Goal: Task Accomplishment & Management: Use online tool/utility

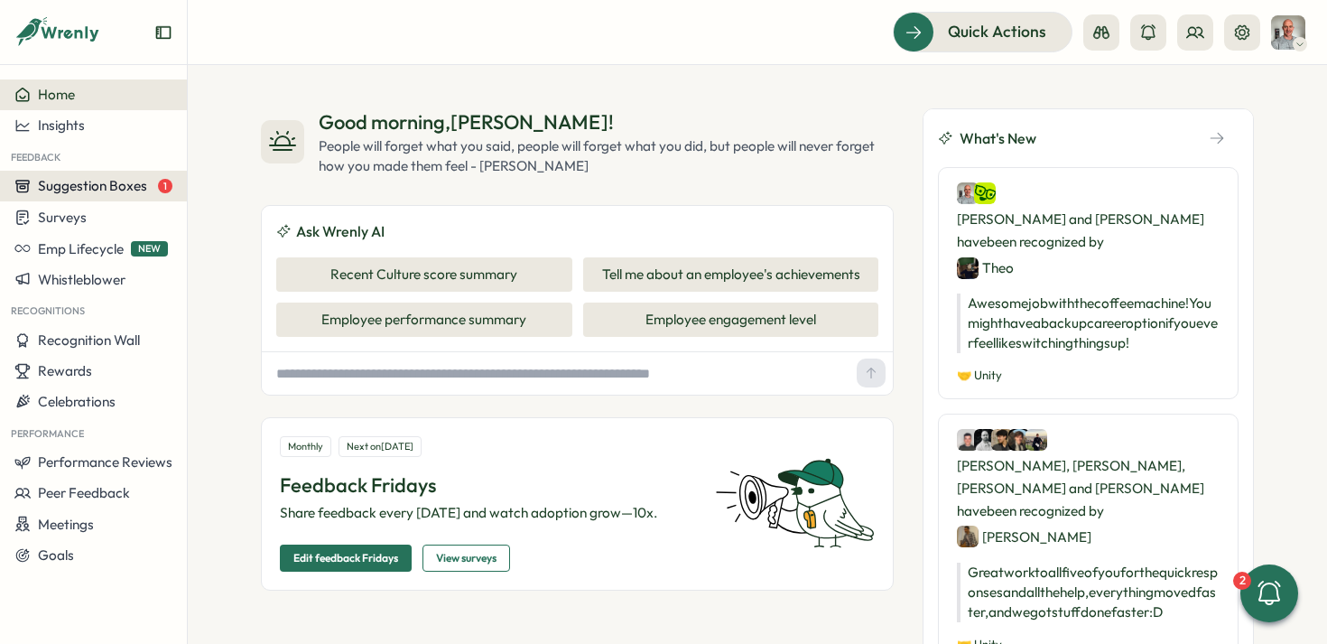
click at [100, 188] on span "Suggestion Boxes" at bounding box center [92, 185] width 109 height 17
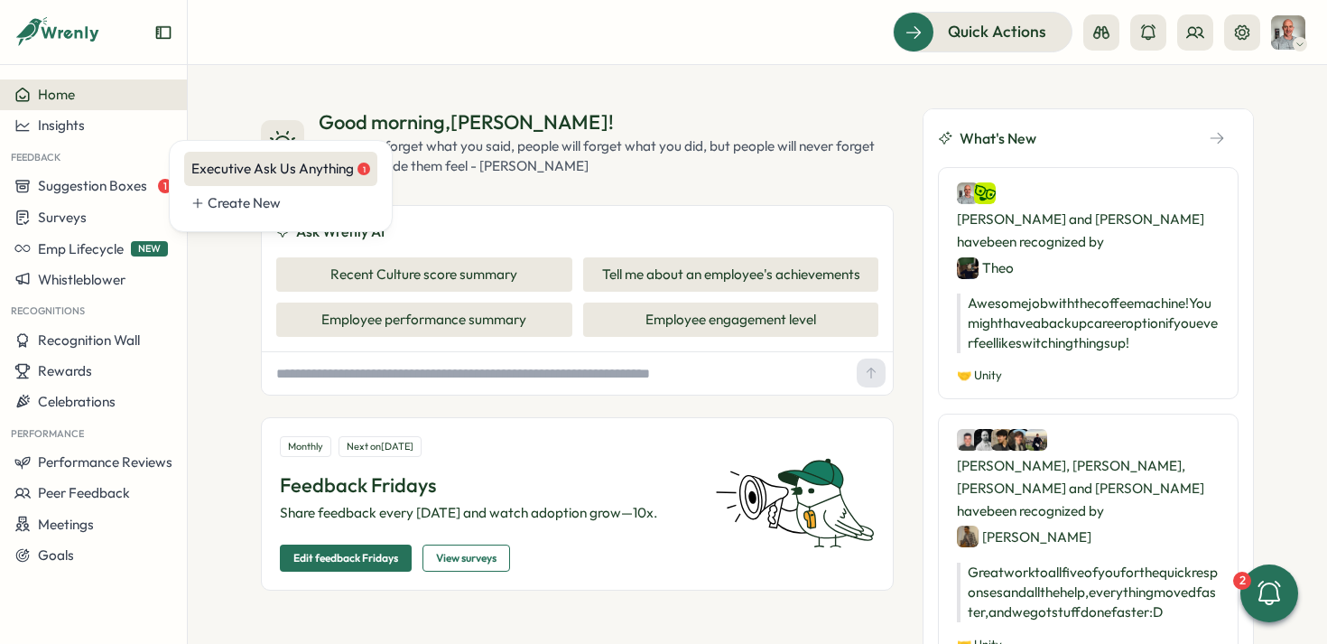
click at [219, 161] on div "Executive Ask Us Anything 1" at bounding box center [280, 169] width 179 height 20
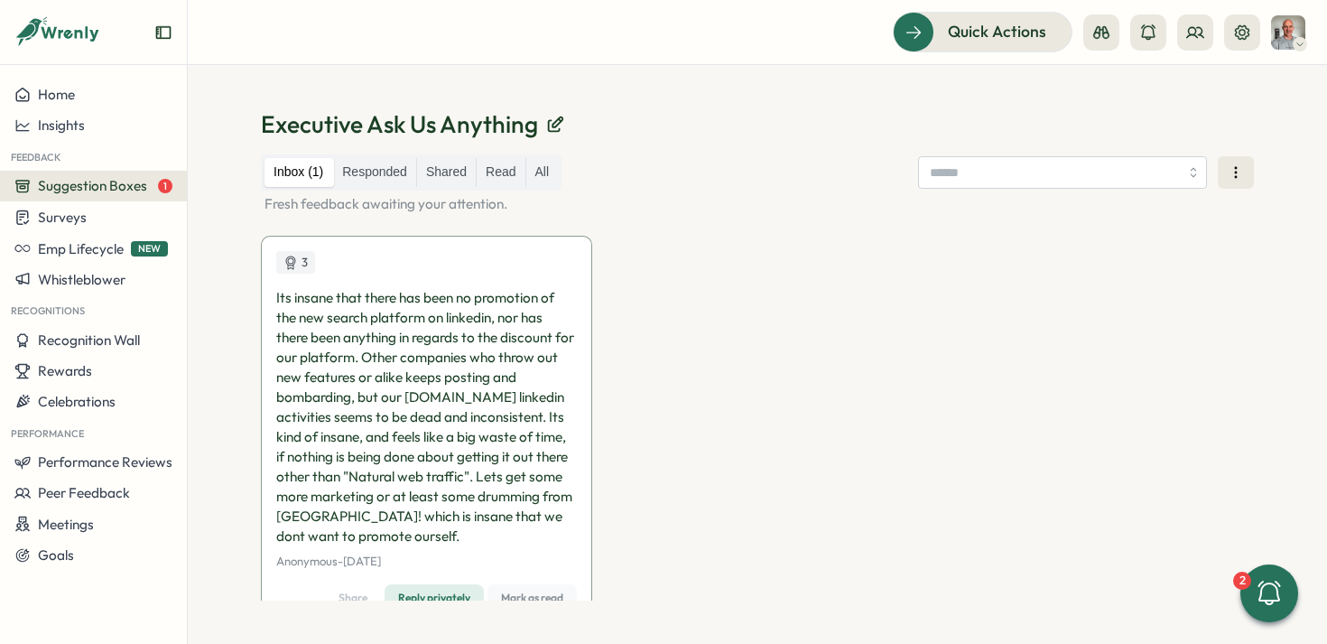
scroll to position [51, 0]
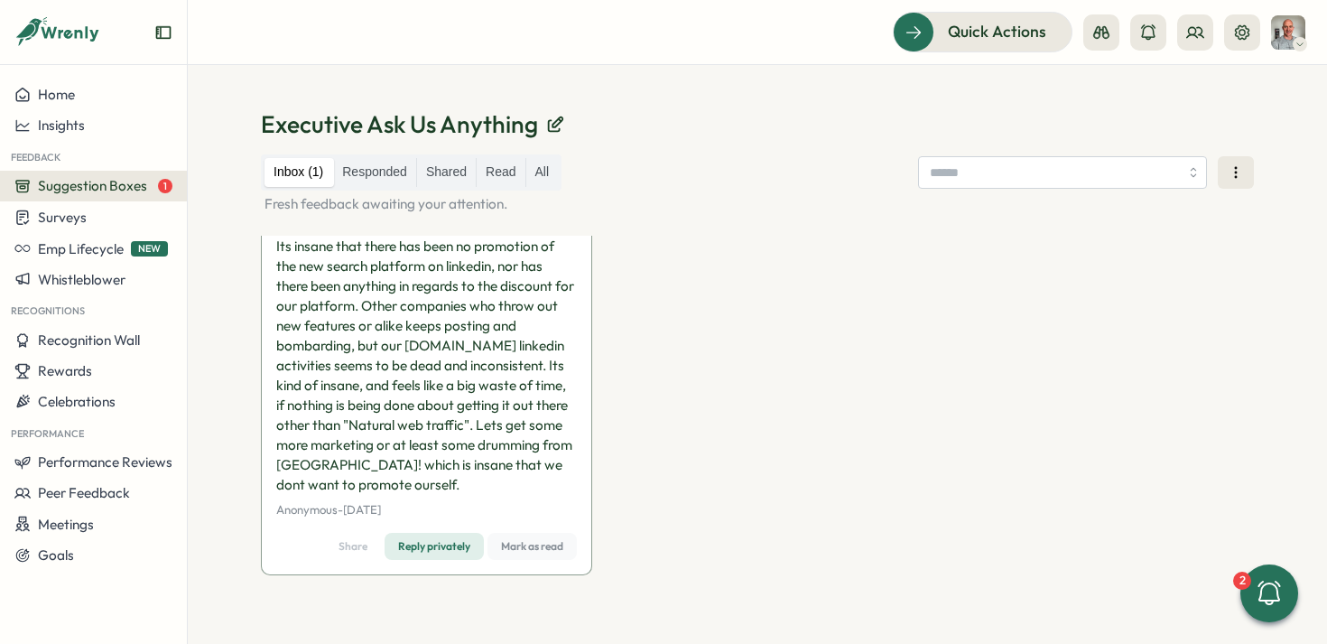
click at [522, 548] on span "Mark as read" at bounding box center [532, 546] width 62 height 25
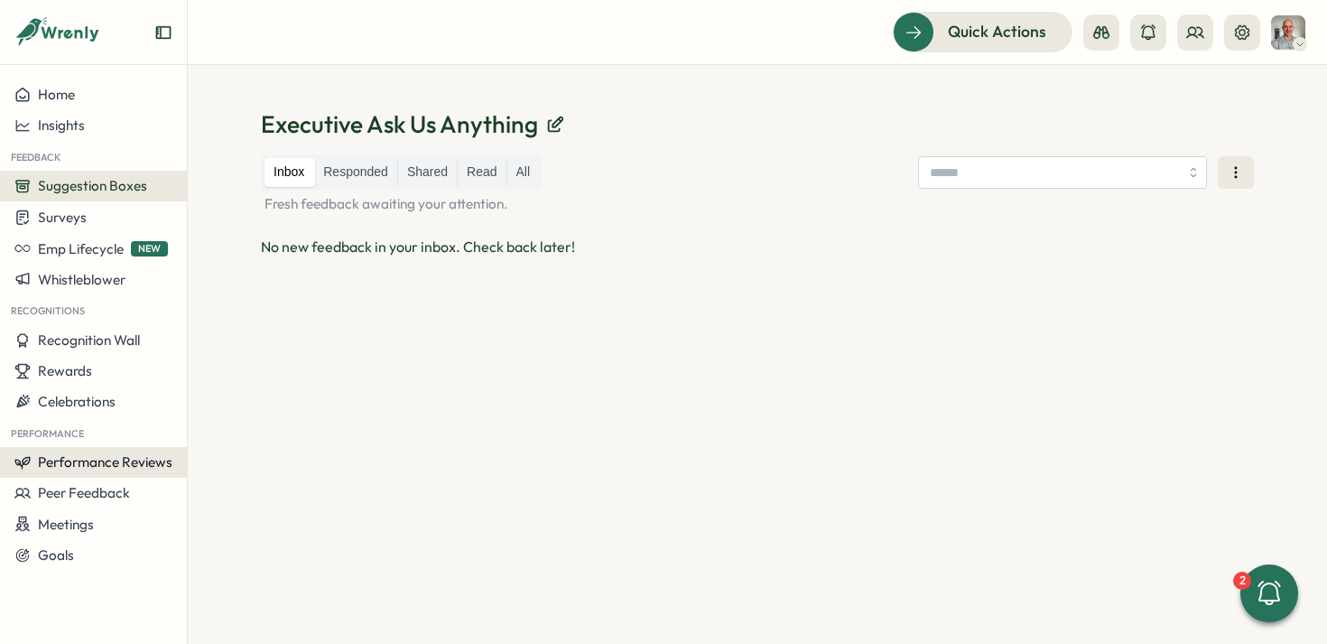
click at [85, 455] on span "Performance Reviews" at bounding box center [105, 461] width 135 height 17
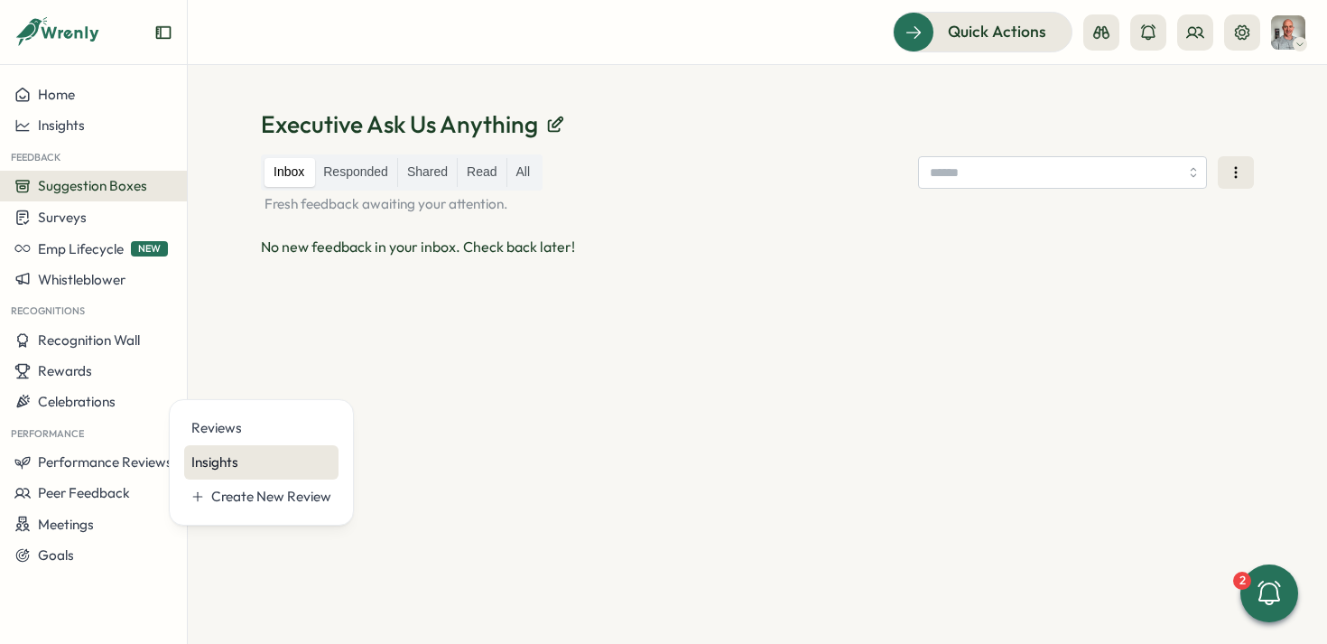
click at [207, 464] on div "Insights" at bounding box center [261, 462] width 140 height 20
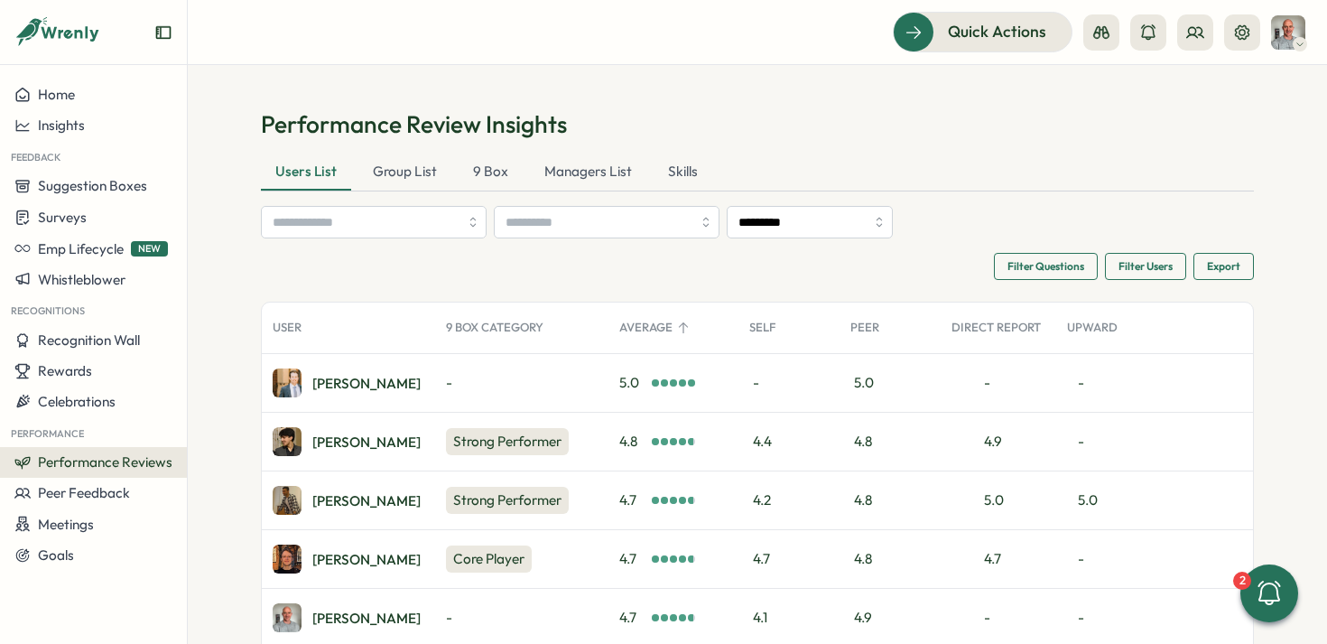
click at [81, 470] on button "Performance Reviews" at bounding box center [93, 462] width 187 height 31
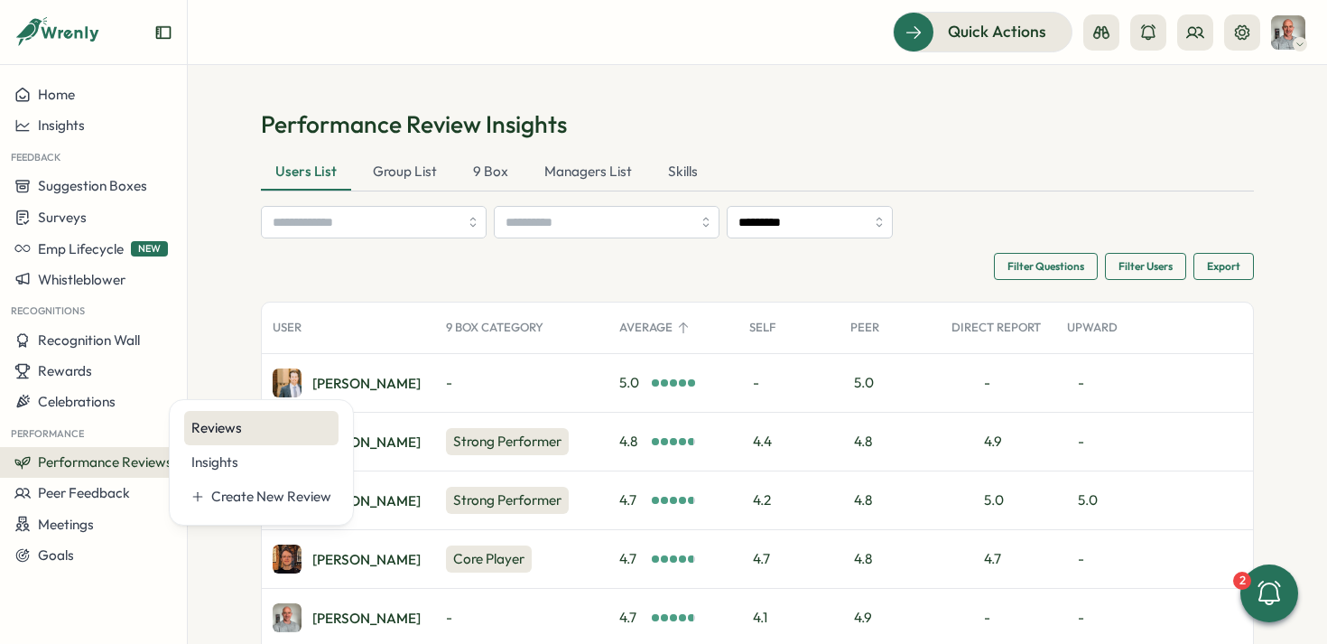
click at [204, 428] on div "Reviews" at bounding box center [261, 428] width 140 height 20
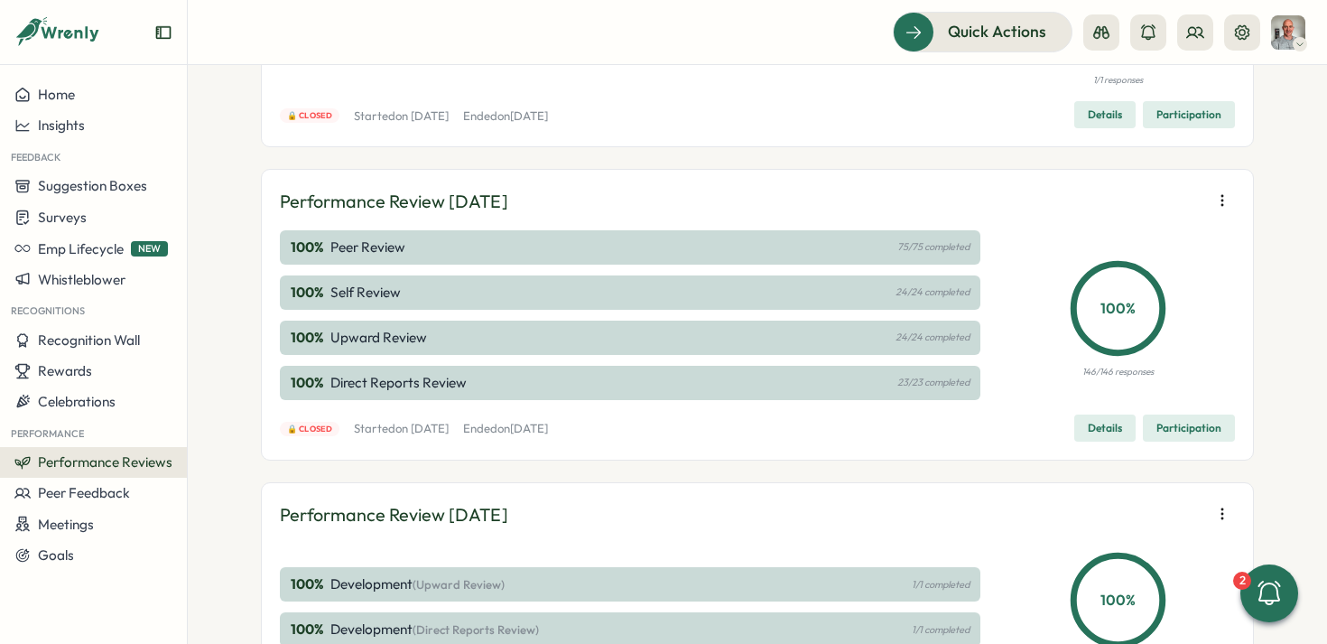
scroll to position [265, 0]
click at [1214, 193] on icon "button" at bounding box center [1223, 200] width 18 height 18
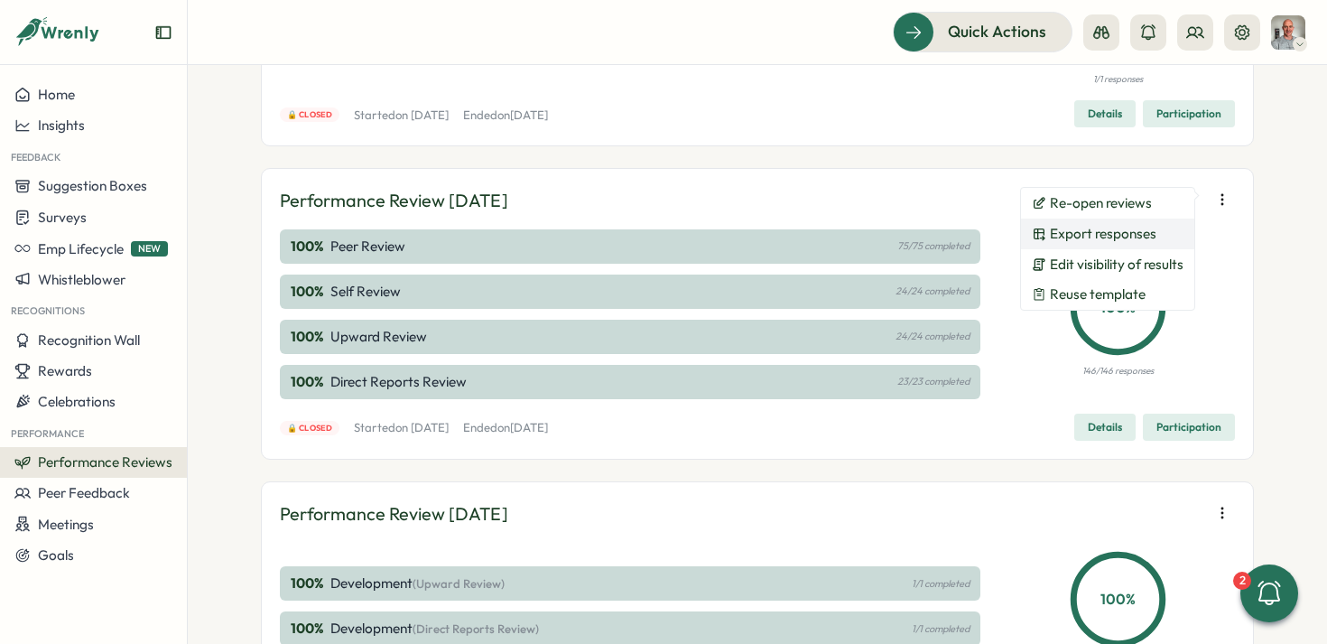
click at [1161, 233] on button "Export responses" at bounding box center [1107, 234] width 173 height 31
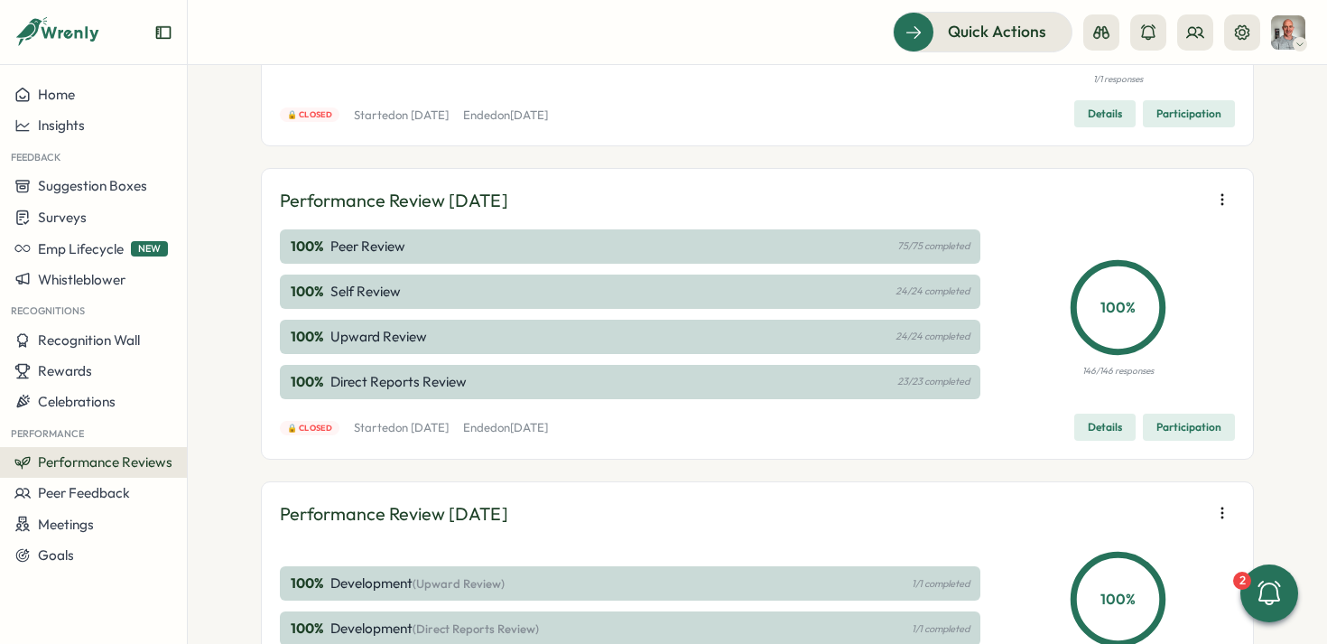
click at [1223, 202] on icon "button" at bounding box center [1223, 200] width 18 height 18
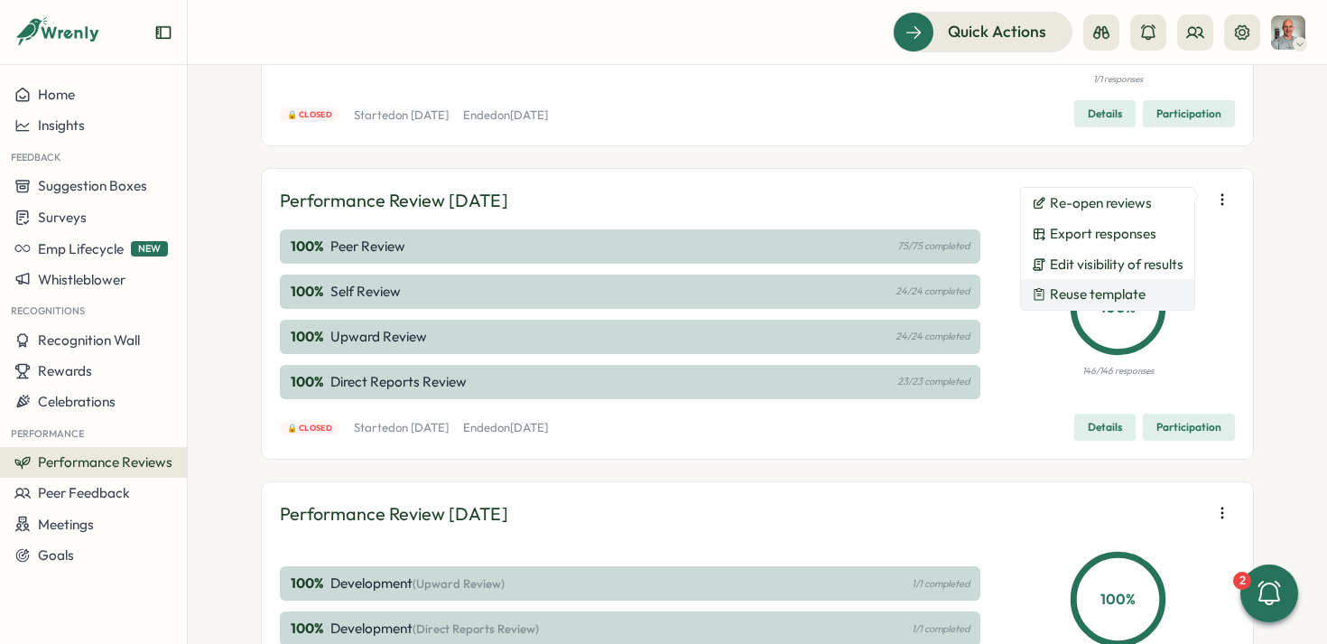
click at [1136, 284] on button "Reuse template" at bounding box center [1107, 294] width 173 height 31
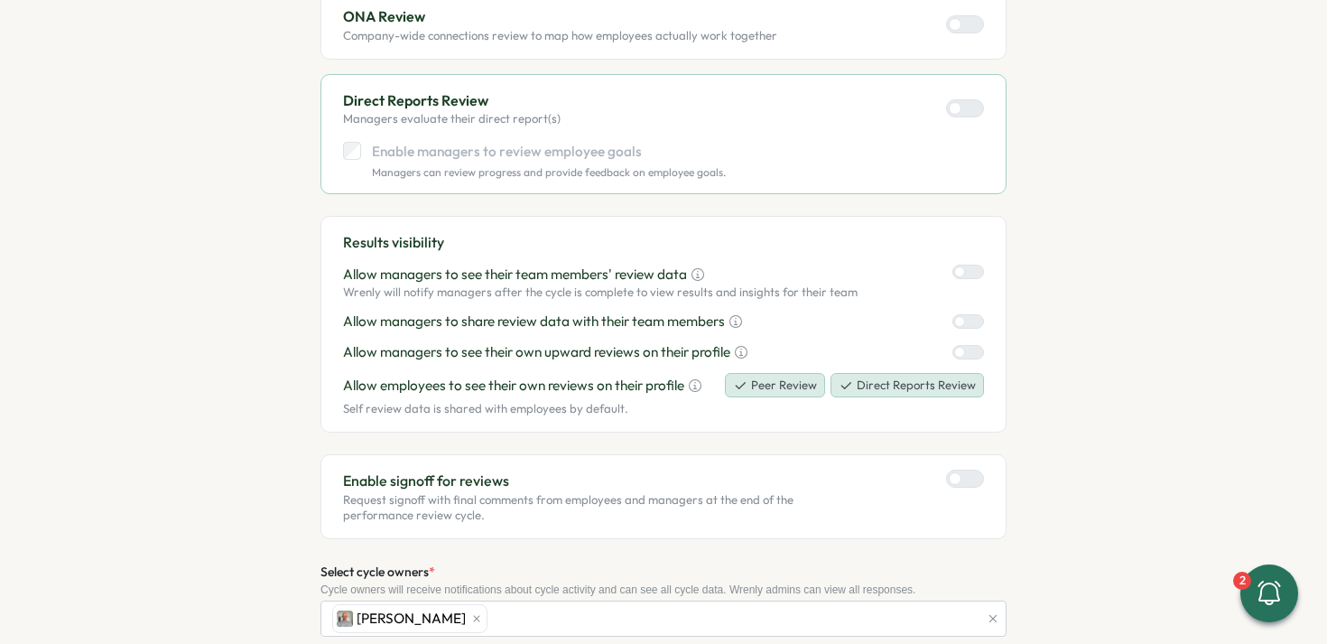
scroll to position [927, 0]
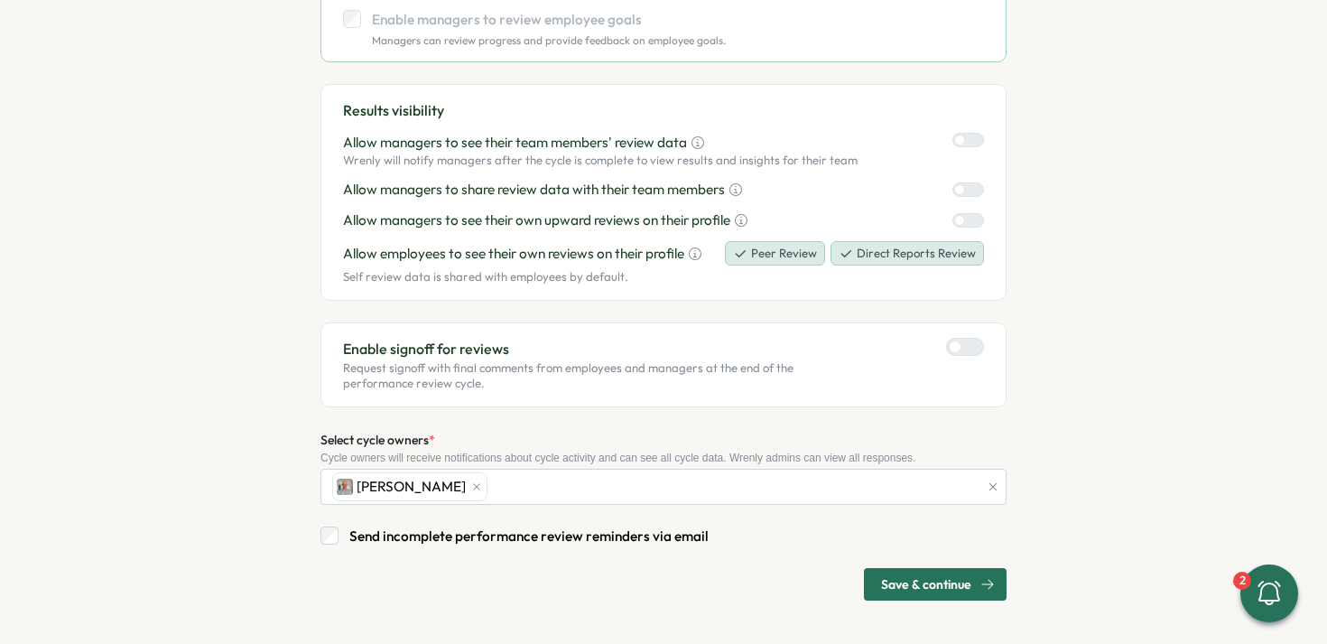
click at [927, 583] on span "Save & continue" at bounding box center [926, 584] width 90 height 31
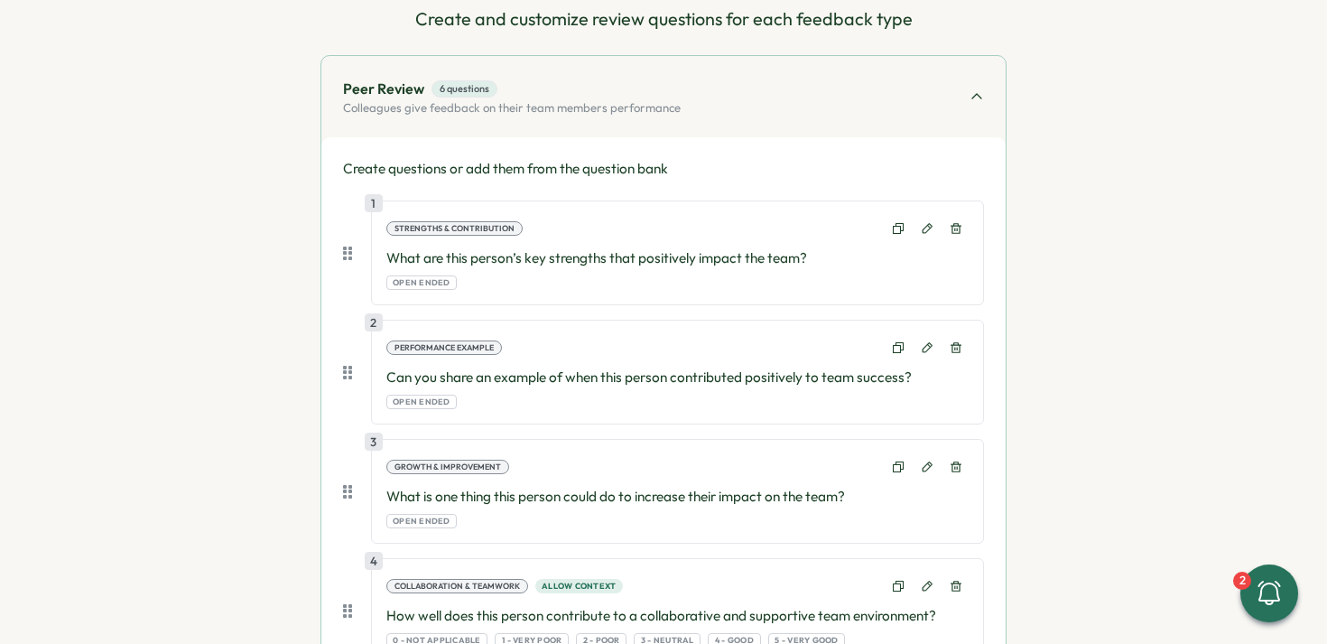
scroll to position [220, 0]
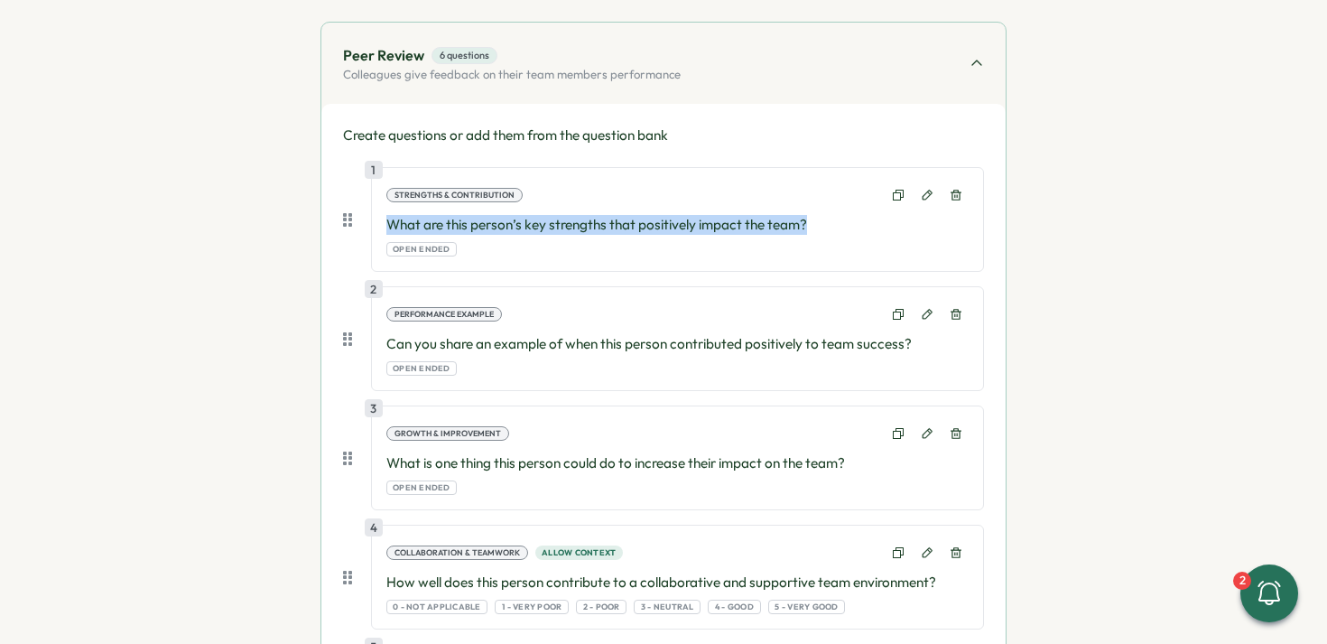
drag, startPoint x: 385, startPoint y: 226, endPoint x: 808, endPoint y: 222, distance: 423.5
click at [808, 222] on p "What are this person’s key strengths that positively impact the team?" at bounding box center [677, 225] width 582 height 20
copy p "What are this person’s key strengths that positively impact the team?"
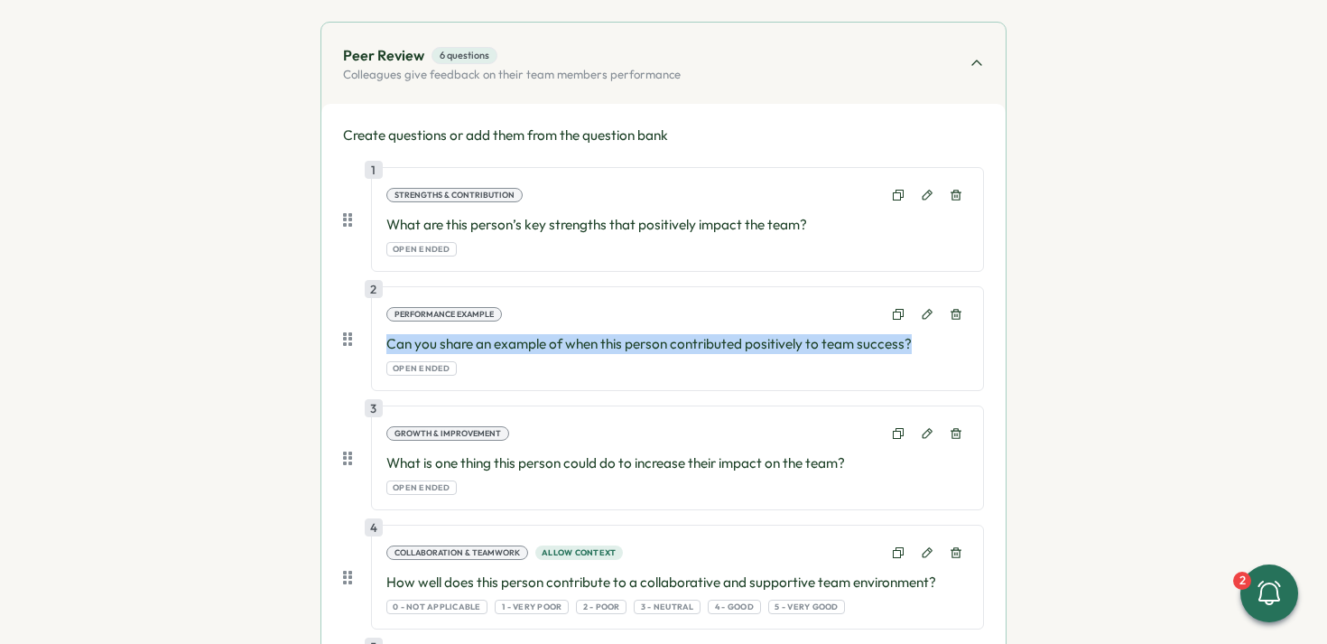
drag, startPoint x: 392, startPoint y: 344, endPoint x: 913, endPoint y: 351, distance: 521.1
click at [913, 351] on p "Can you share an example of when this person contributed positively to team suc…" at bounding box center [677, 344] width 582 height 20
copy p "Can you share an example of when this person contributed positively to team suc…"
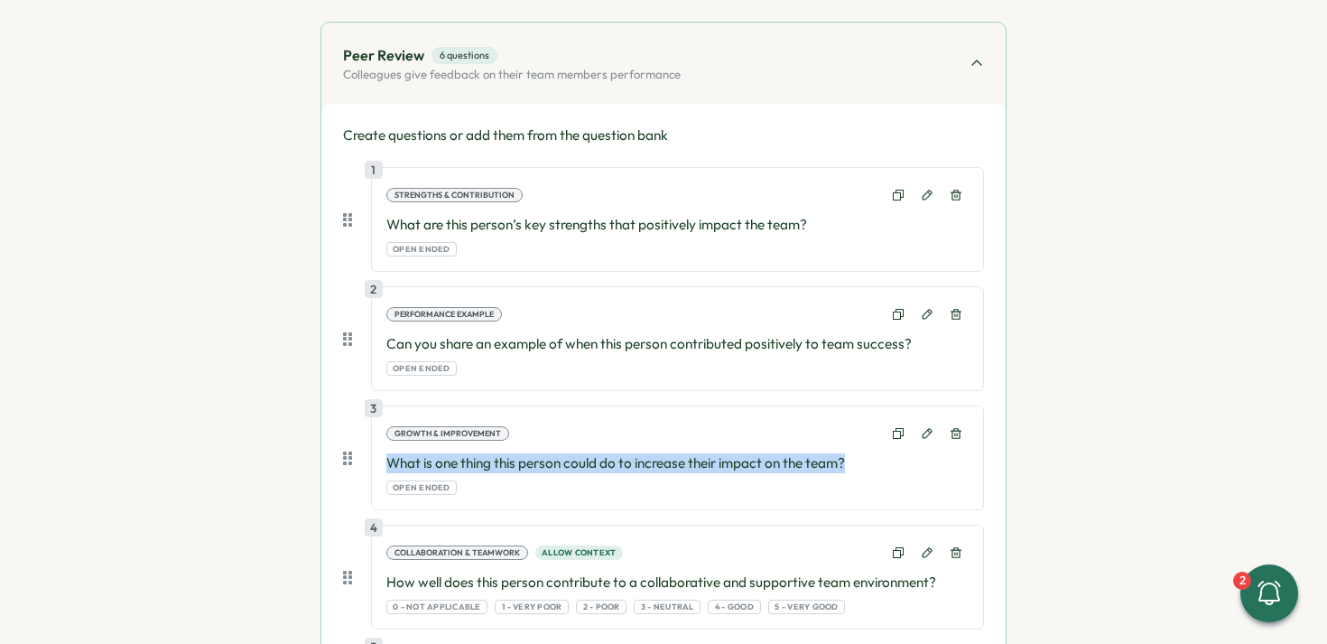
drag, startPoint x: 385, startPoint y: 461, endPoint x: 851, endPoint y: 460, distance: 465.9
click at [851, 460] on p "What is one thing this person could do to increase their impact on the team?" at bounding box center [677, 463] width 582 height 20
copy p "What is one thing this person could do to increase their impact on the team?"
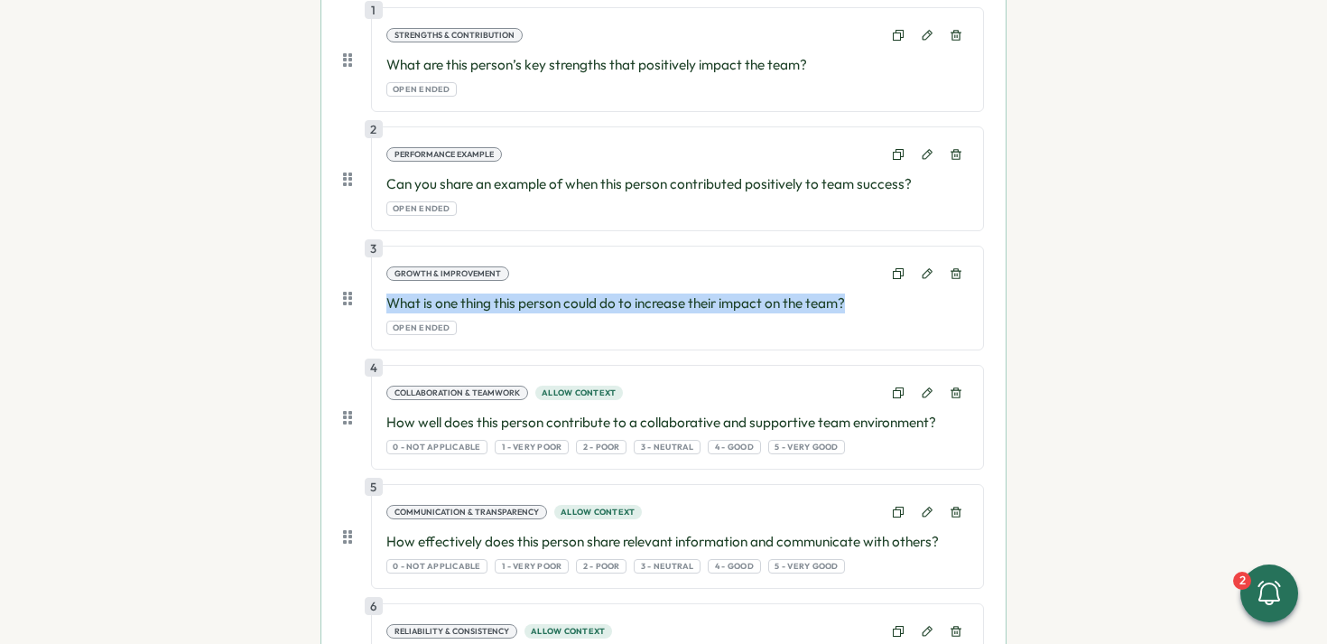
scroll to position [402, 0]
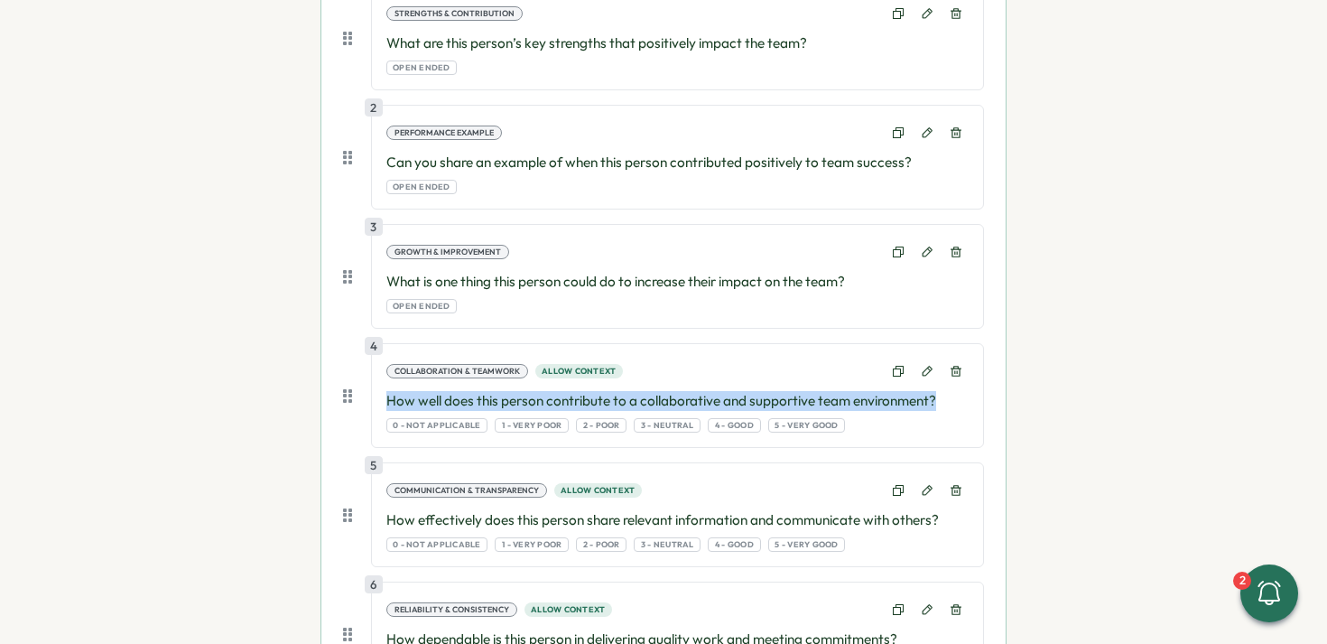
drag, startPoint x: 382, startPoint y: 400, endPoint x: 935, endPoint y: 395, distance: 553.5
click at [935, 395] on div "4 Collaboration & Teamwork Allow context How well does this person contribute t…" at bounding box center [677, 395] width 613 height 105
copy p "How well does this person contribute to a collaborative and supportive team env…"
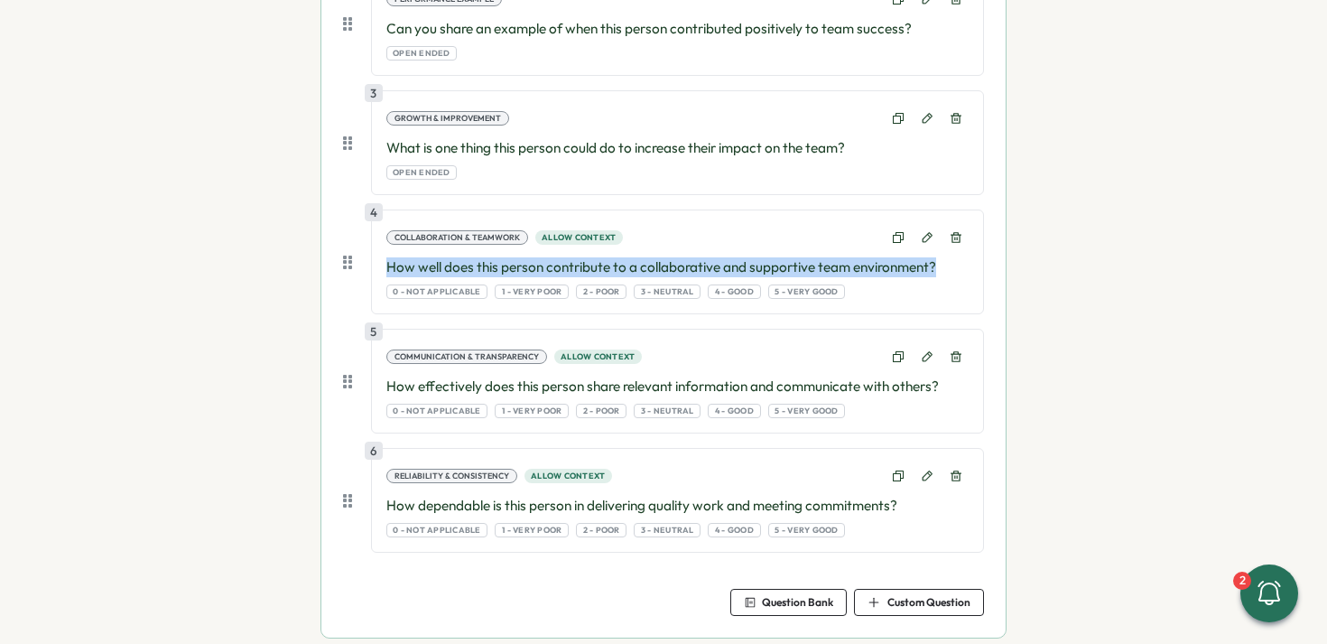
scroll to position [562, 0]
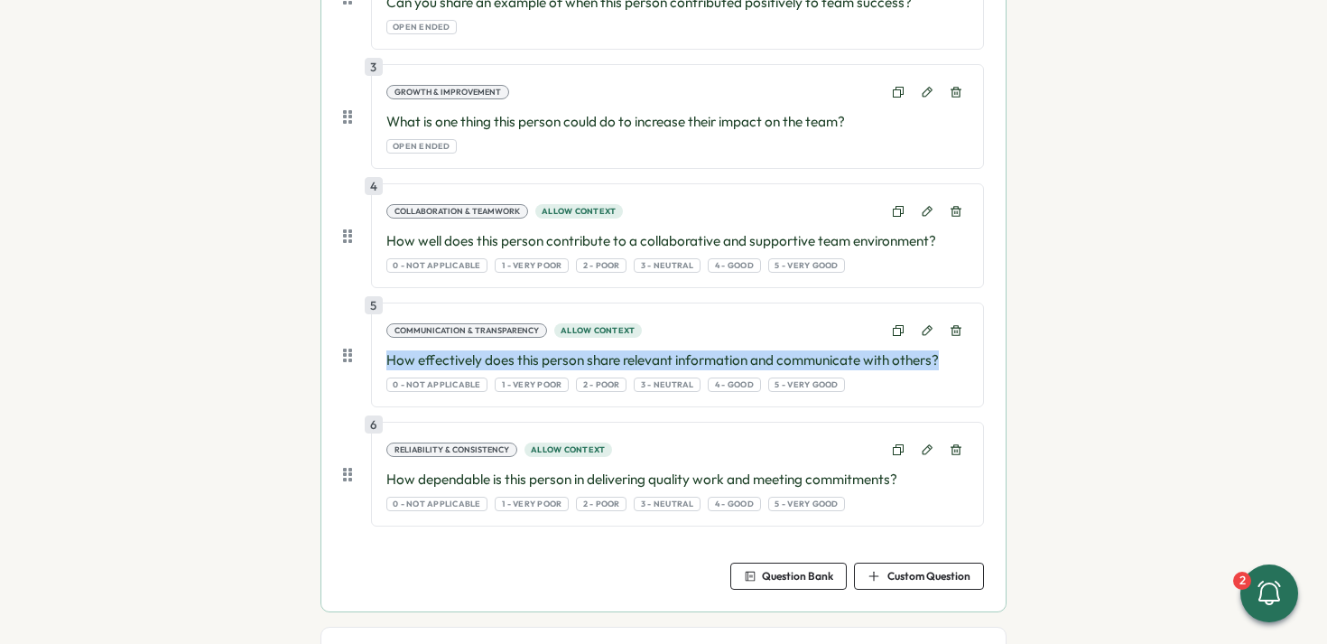
drag, startPoint x: 383, startPoint y: 358, endPoint x: 940, endPoint y: 361, distance: 557.1
click at [940, 361] on p "How effectively does this person share relevant information and communicate wit…" at bounding box center [677, 360] width 582 height 20
copy p "How effectively does this person share relevant information and communicate wit…"
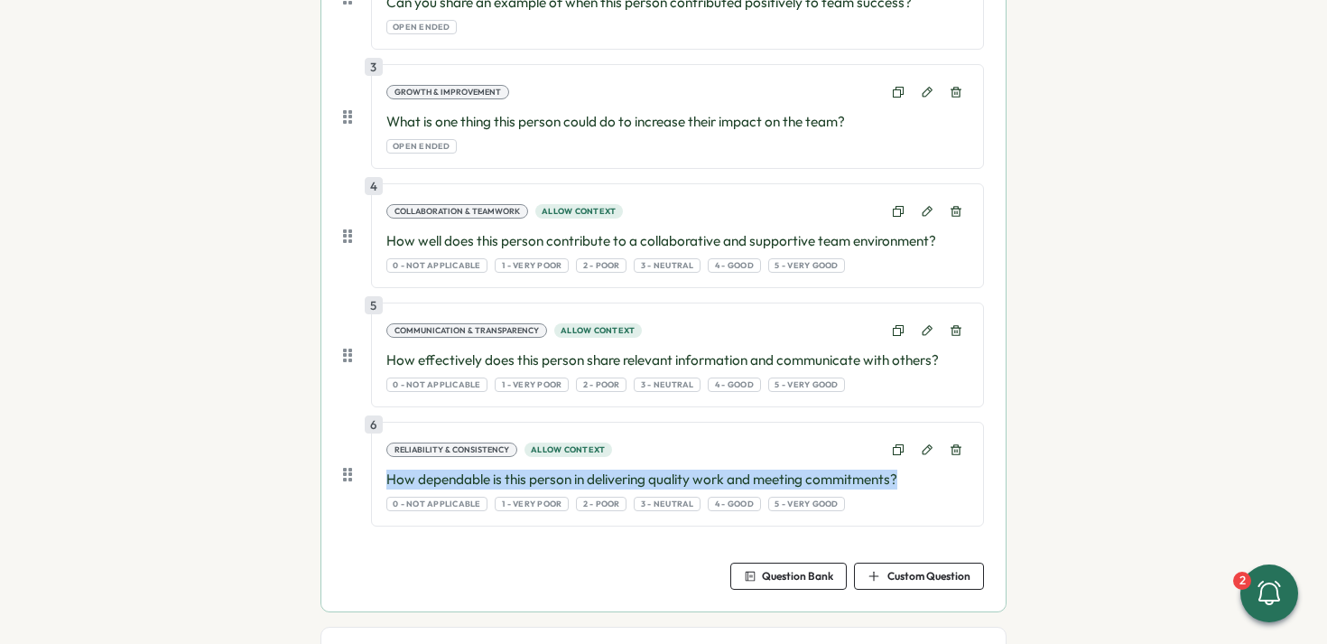
drag, startPoint x: 385, startPoint y: 481, endPoint x: 925, endPoint y: 480, distance: 540.0
click at [924, 481] on p "How dependable is this person in delivering quality work and meeting commitment…" at bounding box center [677, 480] width 582 height 20
copy p "How dependable is this person in delivering quality work and meeting commitment…"
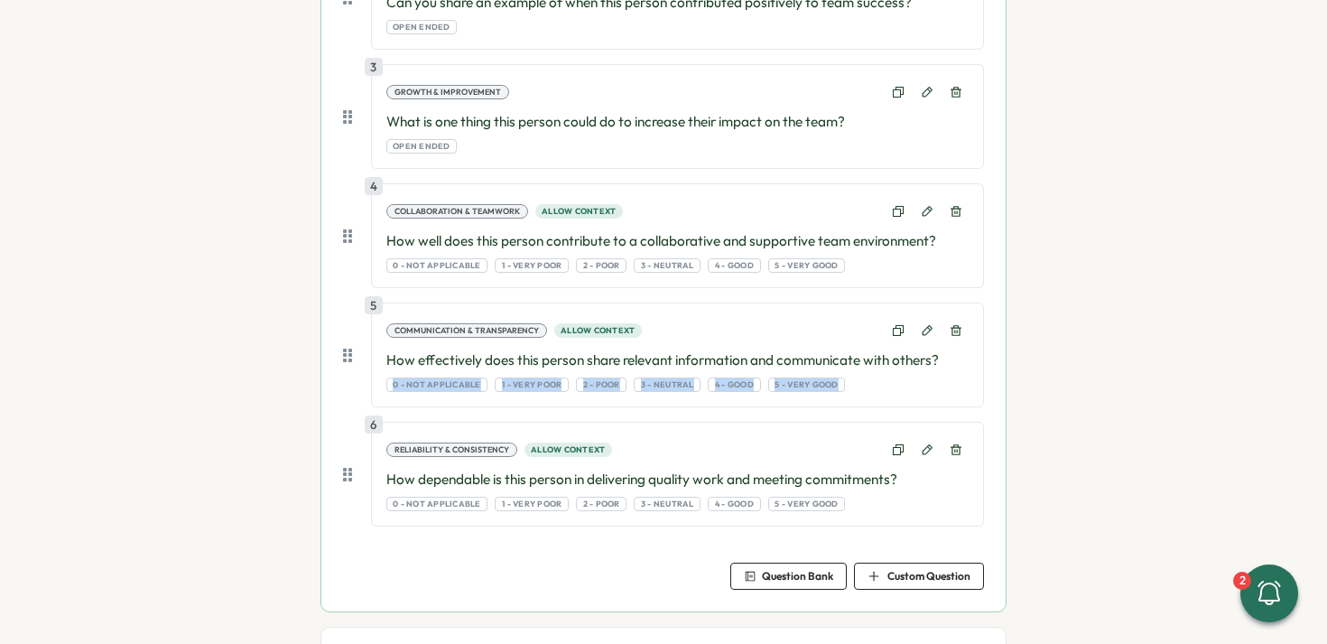
drag, startPoint x: 389, startPoint y: 387, endPoint x: 815, endPoint y: 393, distance: 426.2
click at [815, 393] on div "5 Communication & Transparency Allow context How effectively does this person s…" at bounding box center [677, 354] width 613 height 105
copy div "0 - Not Applicable 1 - Very Poor 2 - Poor 3 - Neutral 4 - Good 5 - Very Good"
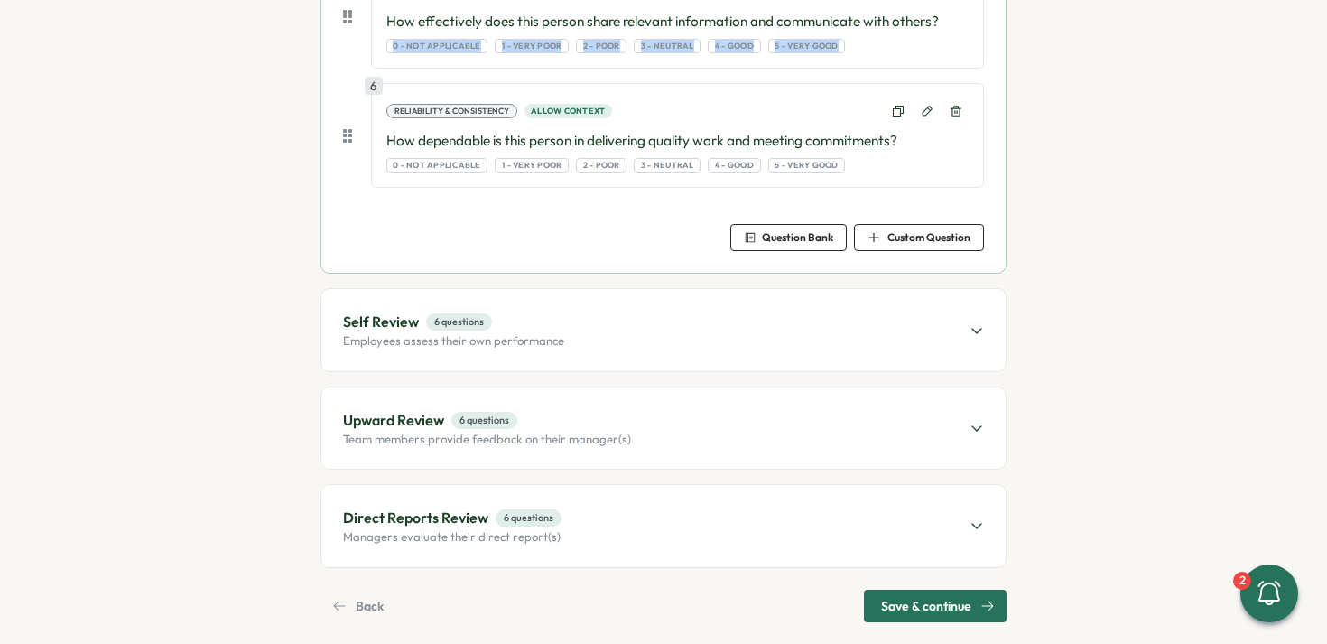
scroll to position [921, 0]
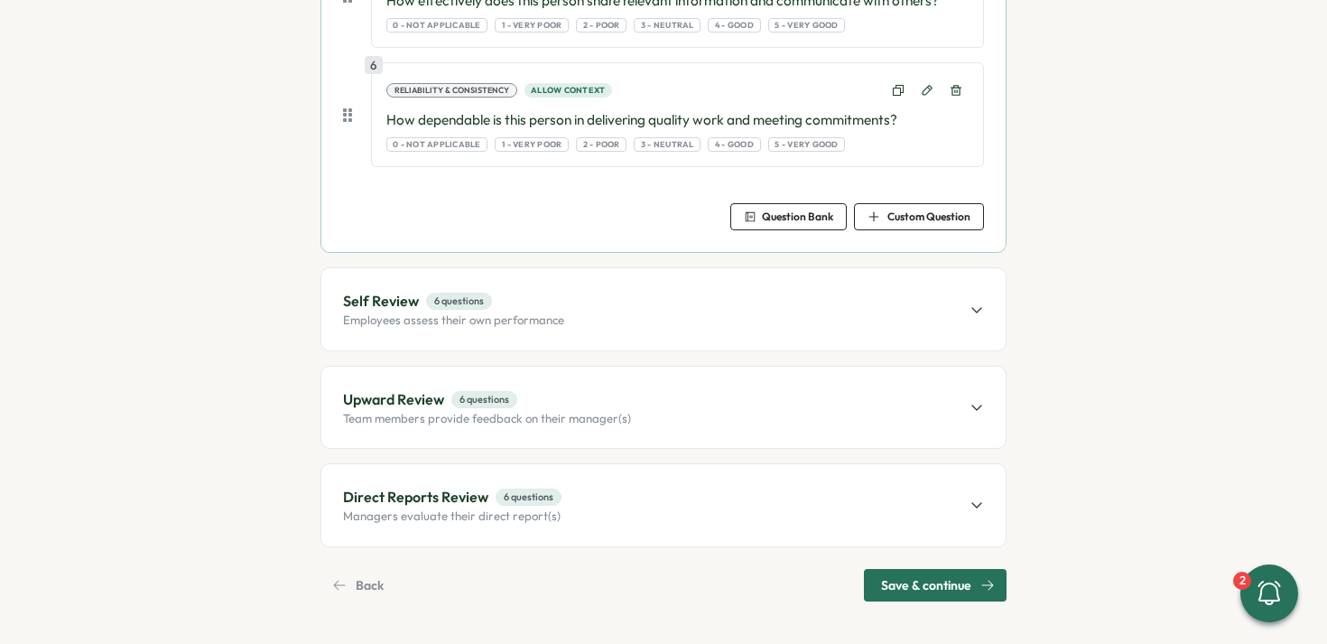
click at [972, 308] on icon at bounding box center [976, 310] width 9 height 5
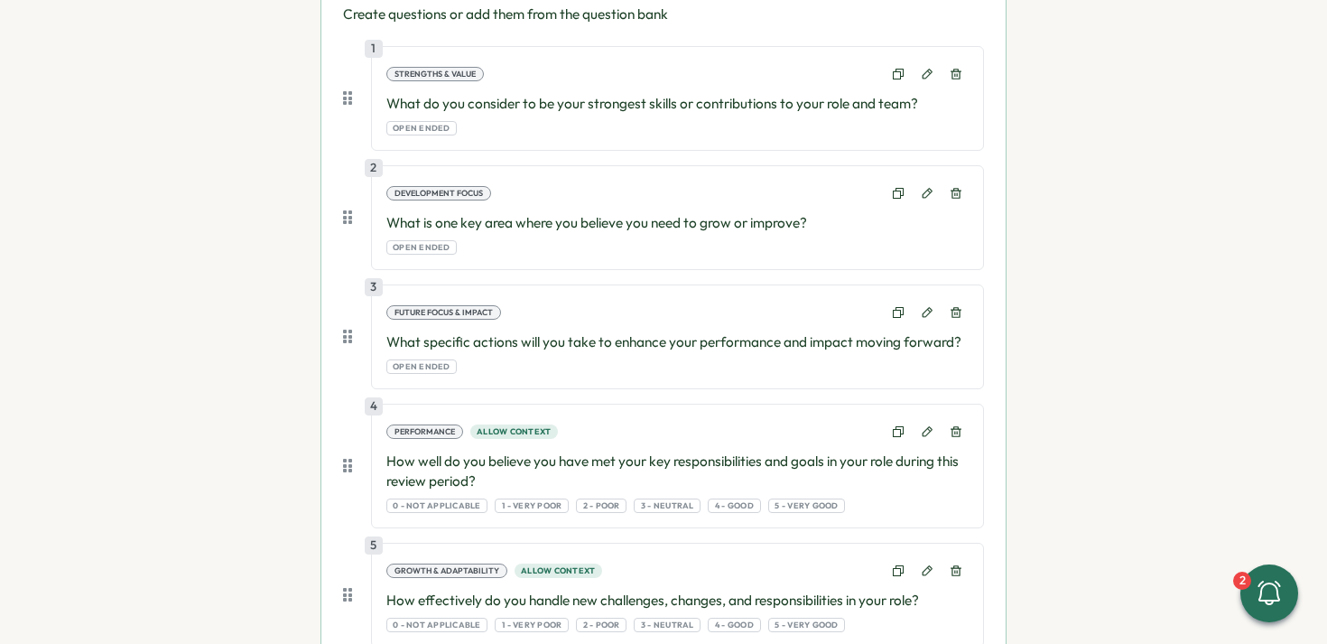
scroll to position [360, 0]
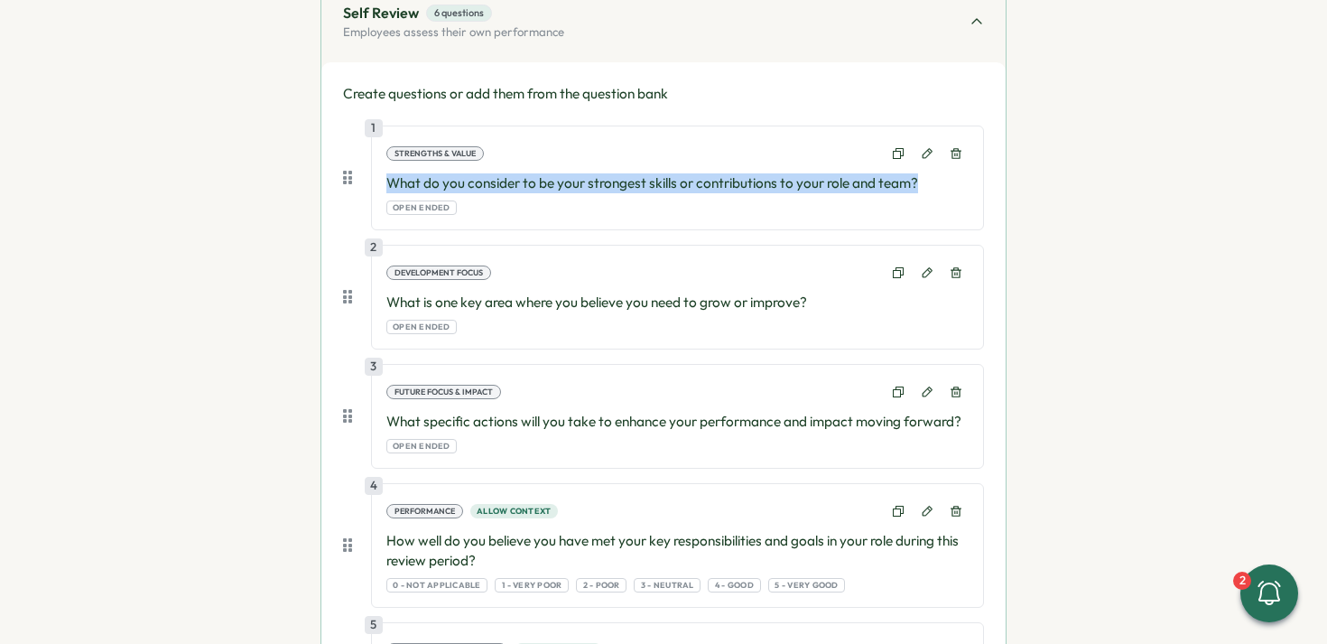
drag, startPoint x: 405, startPoint y: 184, endPoint x: 917, endPoint y: 182, distance: 512.0
click at [917, 182] on p "What do you consider to be your strongest skills or contributions to your role …" at bounding box center [677, 183] width 582 height 20
copy p "What do you consider to be your strongest skills or contributions to your role …"
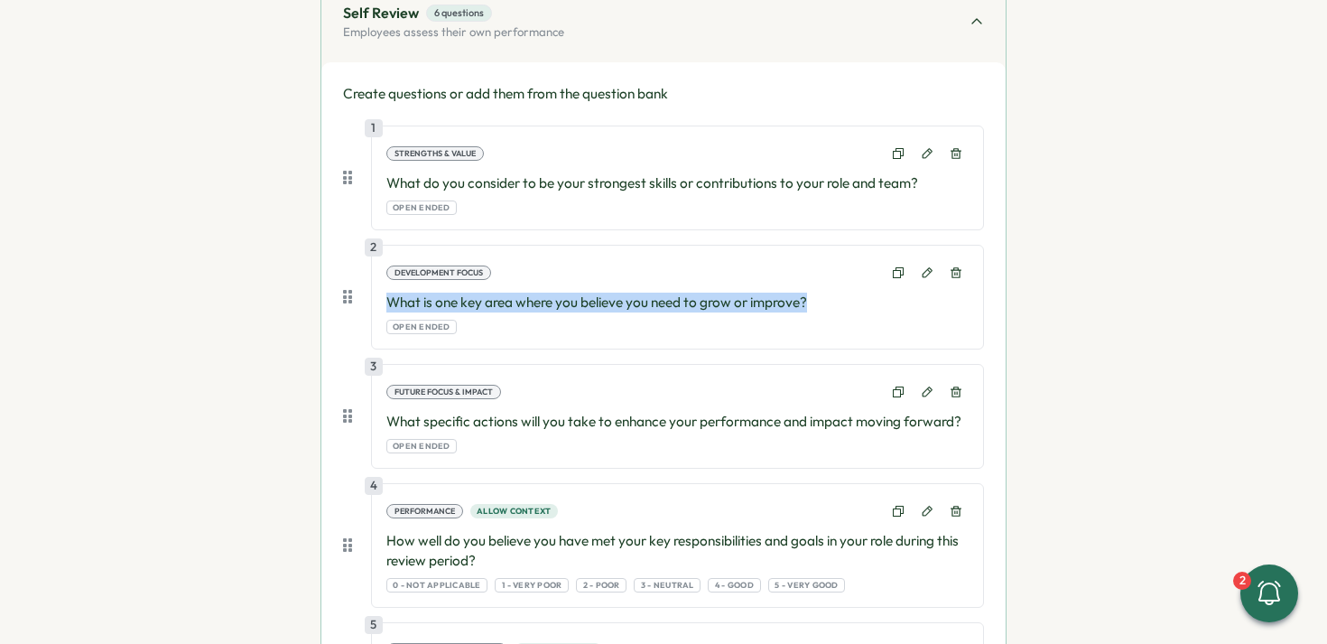
drag, startPoint x: 423, startPoint y: 302, endPoint x: 814, endPoint y: 307, distance: 390.1
click at [814, 307] on p "What is one key area where you believe you need to grow or improve?" at bounding box center [677, 303] width 582 height 20
copy p "What is one key area where you believe you need to grow or improve?"
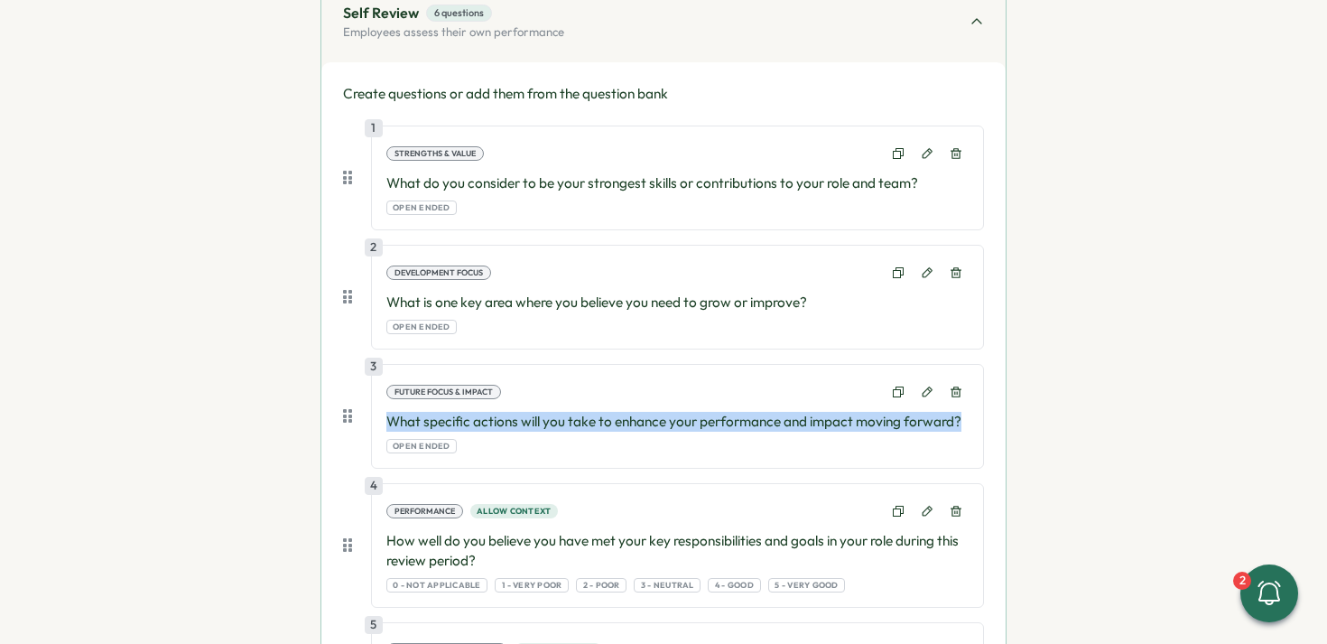
drag, startPoint x: 384, startPoint y: 417, endPoint x: 963, endPoint y: 418, distance: 579.7
click at [963, 418] on p "What specific actions will you take to enhance your performance and impact movi…" at bounding box center [677, 422] width 582 height 20
copy p "What specific actions will you take to enhance your performance and impact movi…"
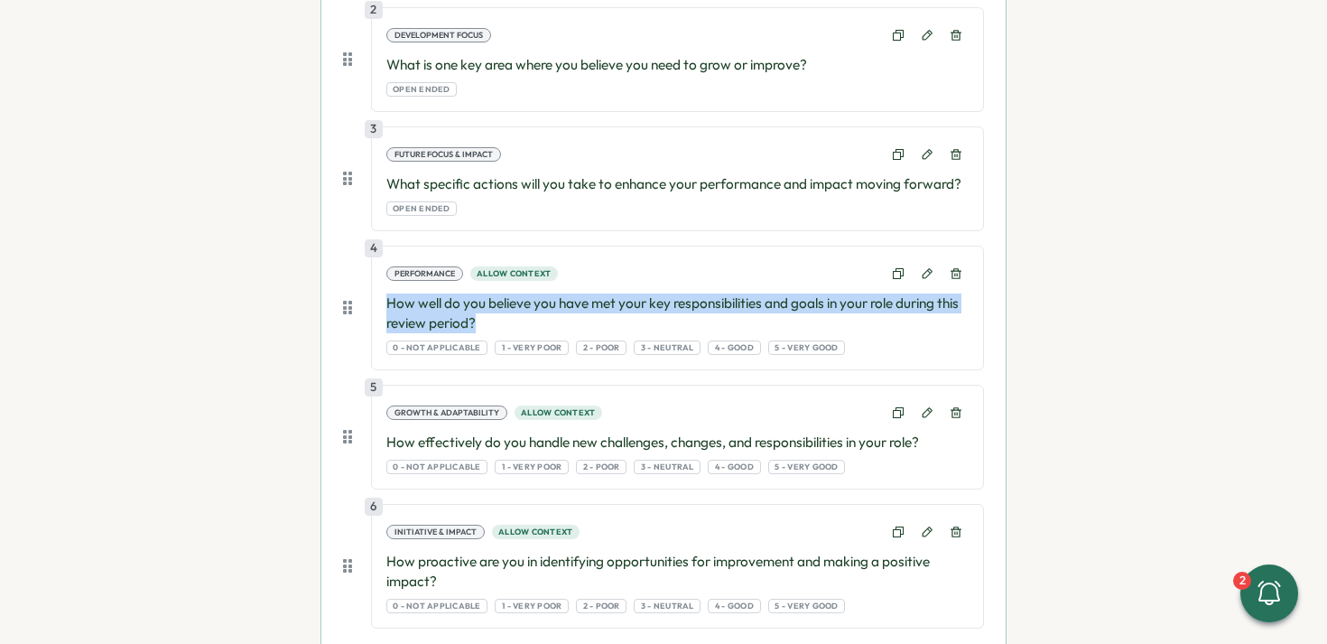
drag, startPoint x: 386, startPoint y: 304, endPoint x: 497, endPoint y: 318, distance: 111.9
click at [497, 318] on p "How well do you believe you have met your key responsibilities and goals in you…" at bounding box center [677, 313] width 582 height 40
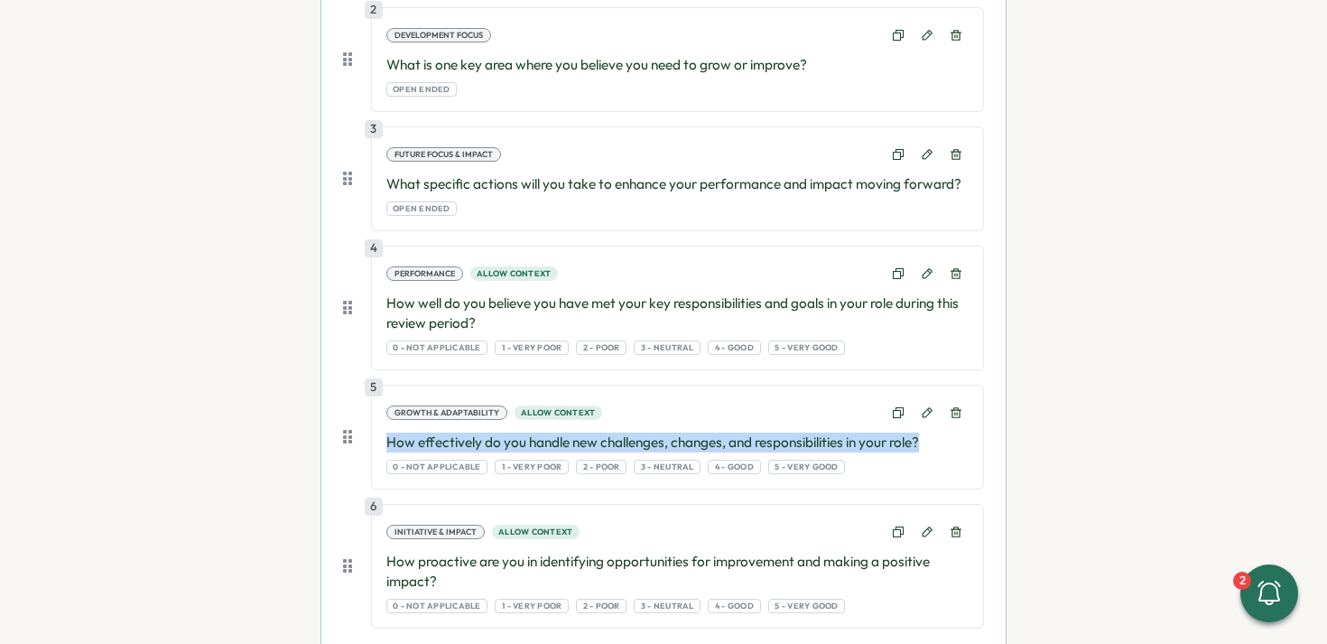
drag, startPoint x: 430, startPoint y: 437, endPoint x: 940, endPoint y: 440, distance: 510.2
click at [940, 440] on p "How effectively do you handle new challenges, changes, and responsibilities in …" at bounding box center [677, 443] width 582 height 20
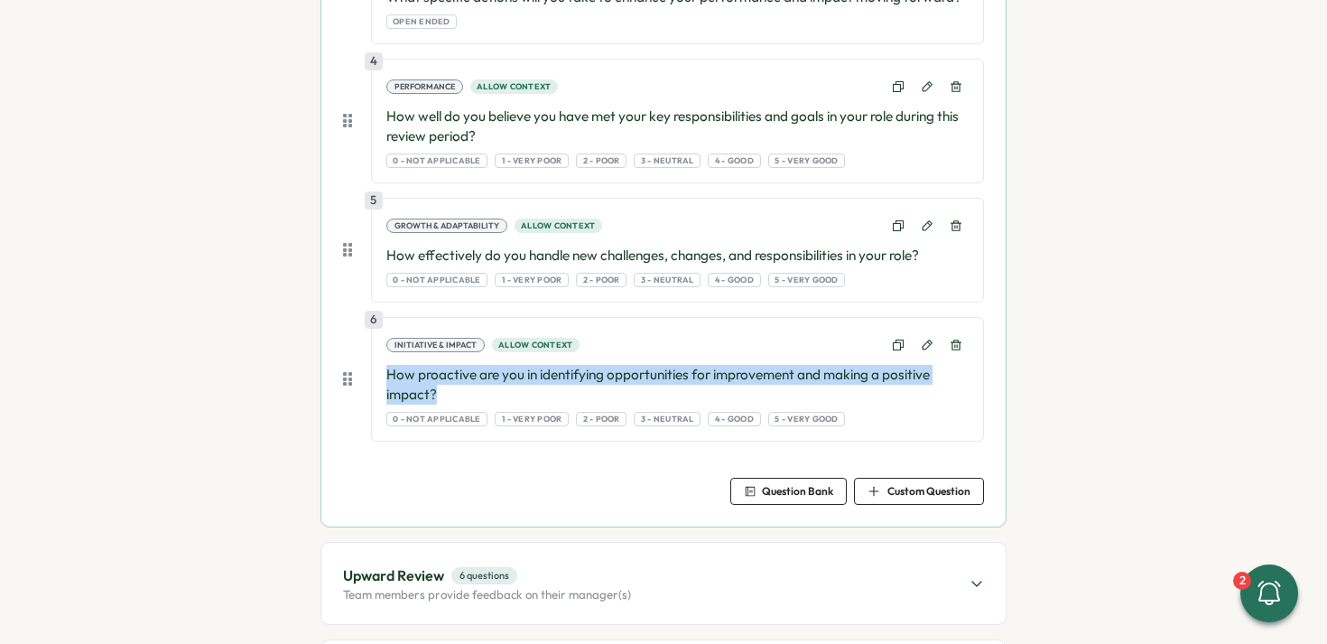
drag, startPoint x: 386, startPoint y: 376, endPoint x: 443, endPoint y: 386, distance: 58.8
click at [443, 386] on p "How proactive are you in identifying opportunities for improvement and making a…" at bounding box center [677, 385] width 582 height 40
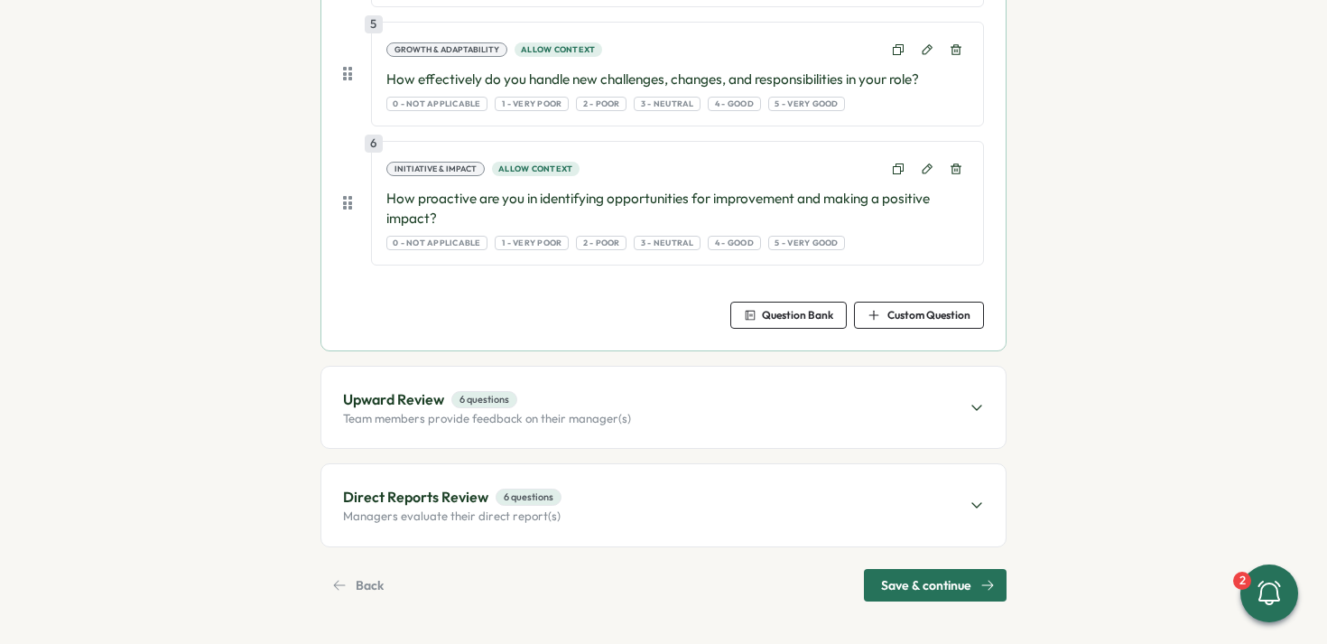
click at [584, 396] on span "Upward Review 6 questions" at bounding box center [487, 399] width 288 height 23
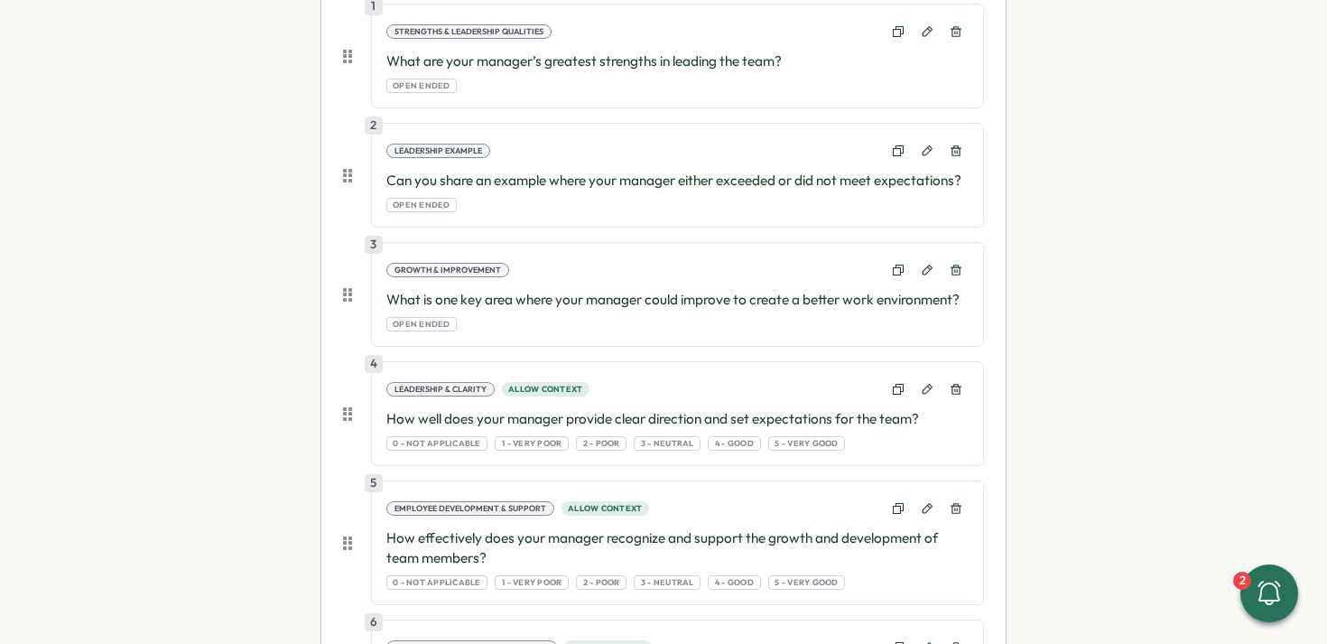
scroll to position [457, 0]
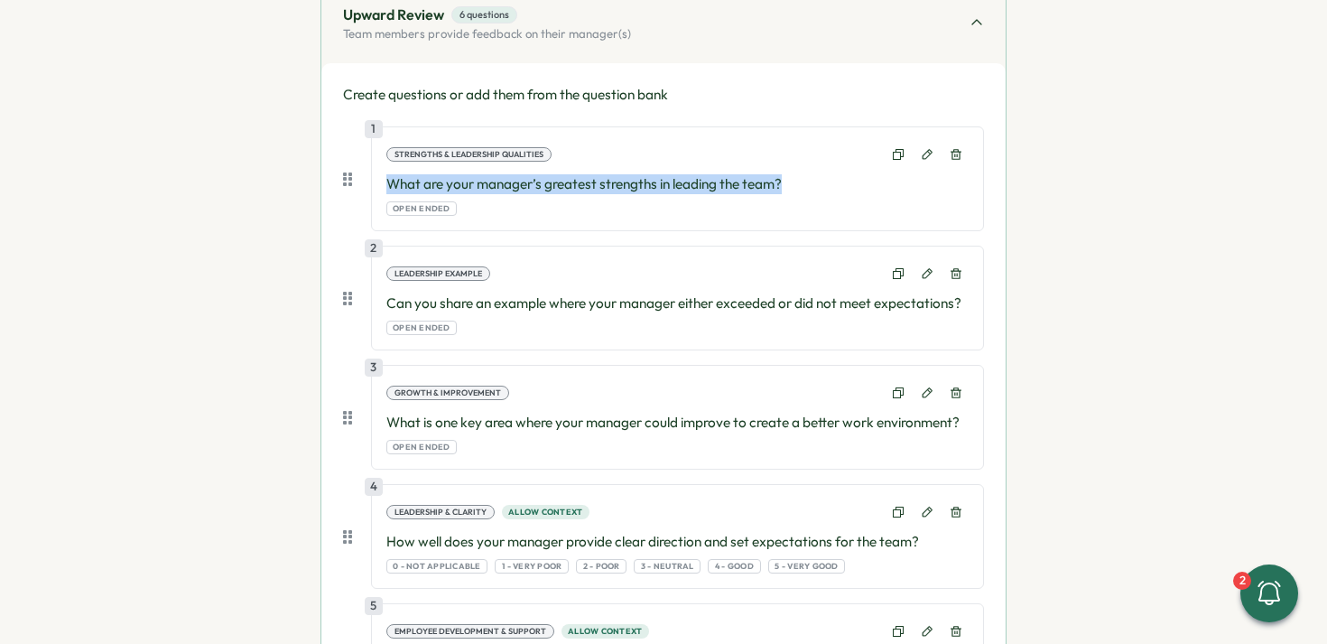
drag, startPoint x: 386, startPoint y: 185, endPoint x: 792, endPoint y: 184, distance: 406.3
click at [792, 184] on p "What are your manager’s greatest strengths in leading the team?" at bounding box center [677, 184] width 582 height 20
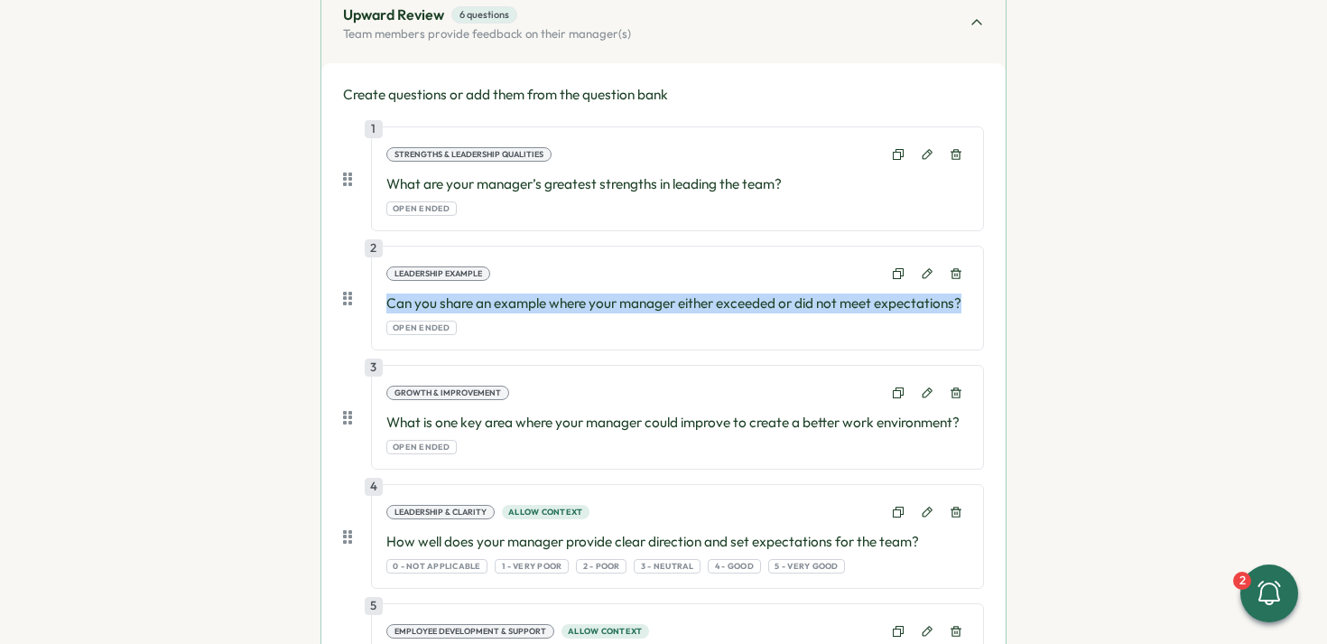
drag, startPoint x: 398, startPoint y: 302, endPoint x: 982, endPoint y: 295, distance: 583.4
click at [982, 295] on div "Create questions or add them from the question bank 1 Strengths & Leadership Qu…" at bounding box center [663, 497] width 684 height 869
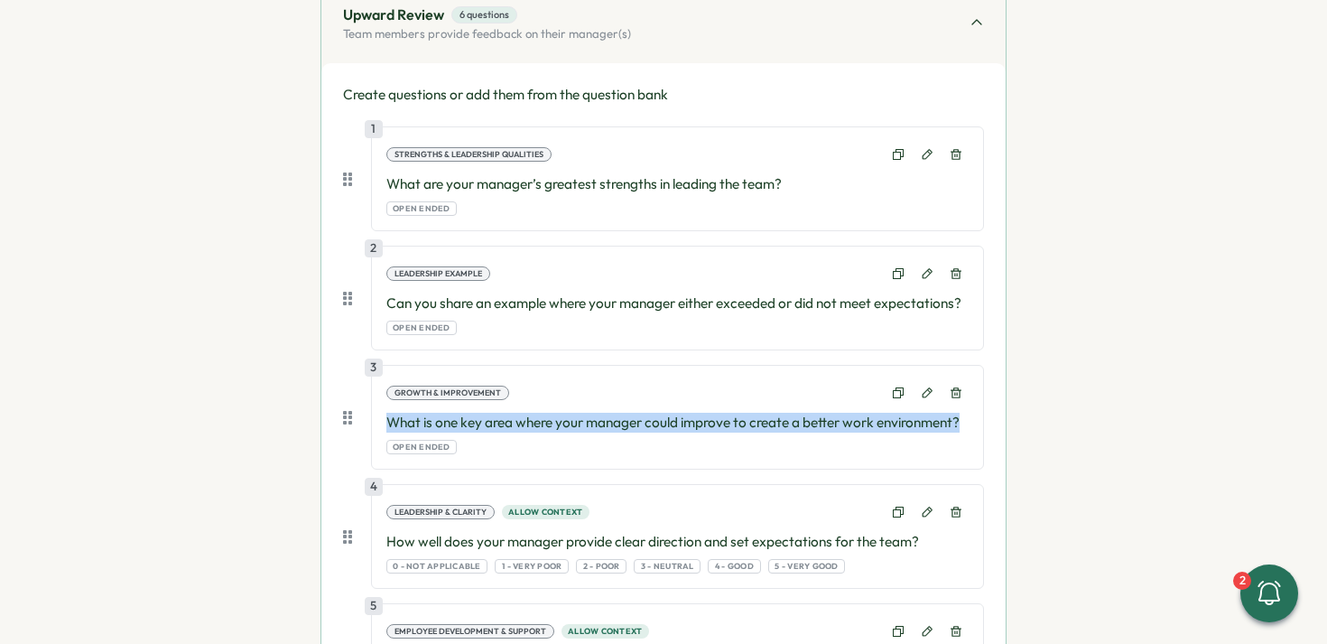
drag, startPoint x: 396, startPoint y: 421, endPoint x: 966, endPoint y: 421, distance: 569.8
click at [966, 421] on div "3 Growth & Improvement What is one key area where your manager could improve to…" at bounding box center [677, 417] width 613 height 105
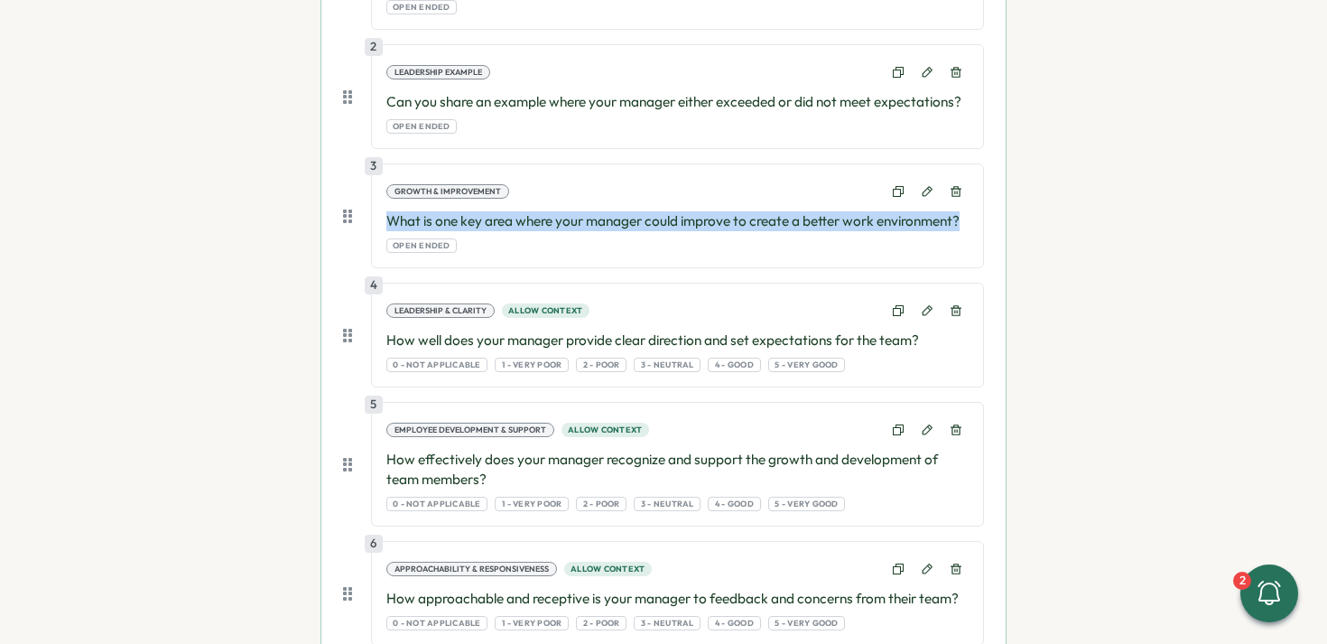
scroll to position [680, 0]
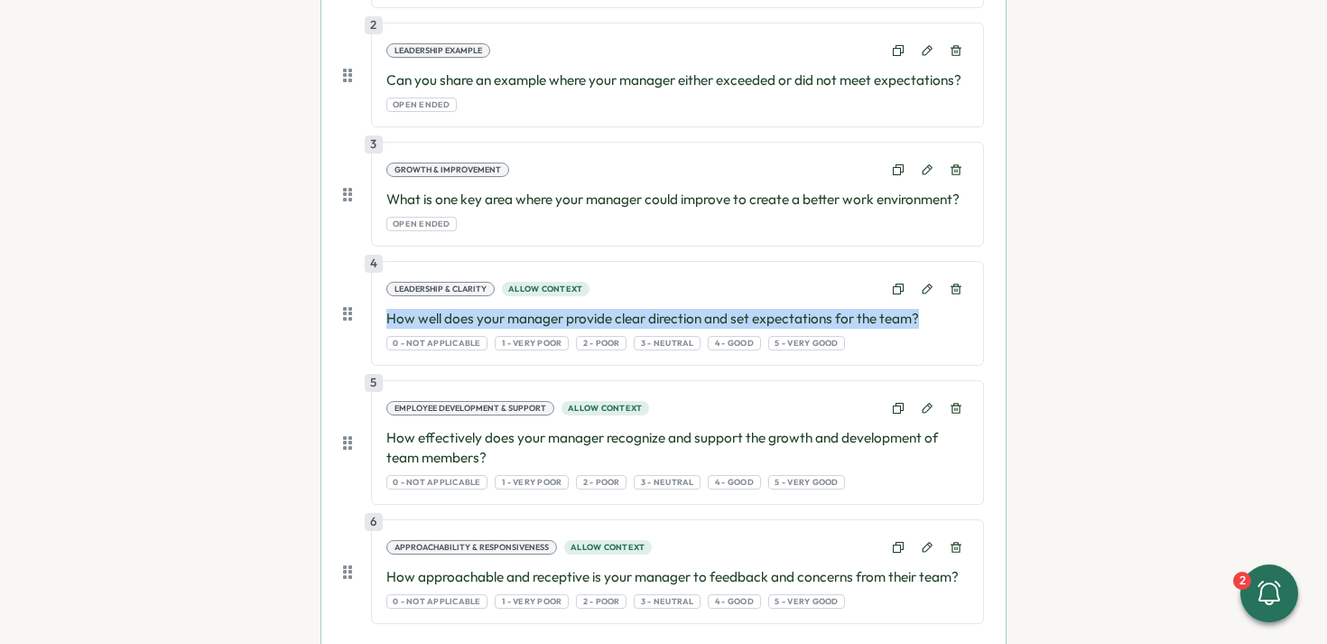
drag, startPoint x: 385, startPoint y: 323, endPoint x: 916, endPoint y: 316, distance: 531.0
click at [916, 316] on p "How well does your manager provide clear direction and set expectations for the…" at bounding box center [677, 319] width 582 height 20
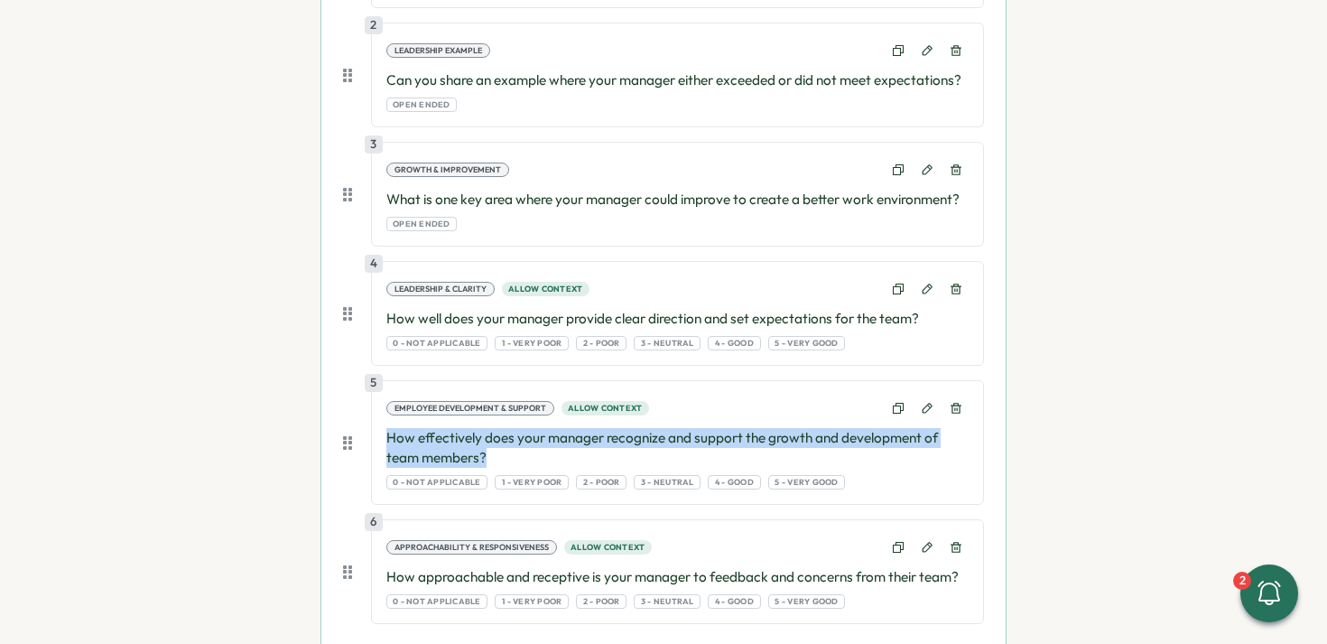
drag, startPoint x: 379, startPoint y: 434, endPoint x: 524, endPoint y: 449, distance: 145.2
click at [524, 449] on div "5 Employee Development & Support Allow context How effectively does your manage…" at bounding box center [677, 442] width 613 height 125
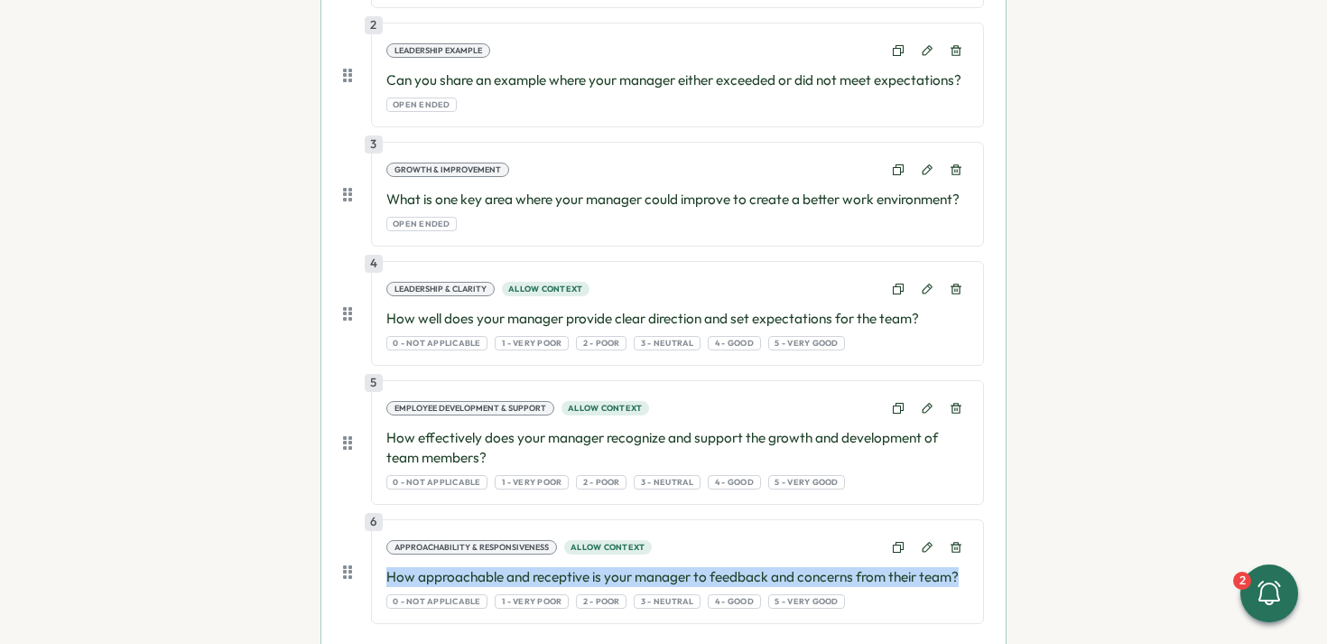
drag, startPoint x: 386, startPoint y: 575, endPoint x: 957, endPoint y: 582, distance: 570.7
click at [957, 582] on p "How approachable and receptive is your manager to feedback and concerns from th…" at bounding box center [677, 577] width 582 height 20
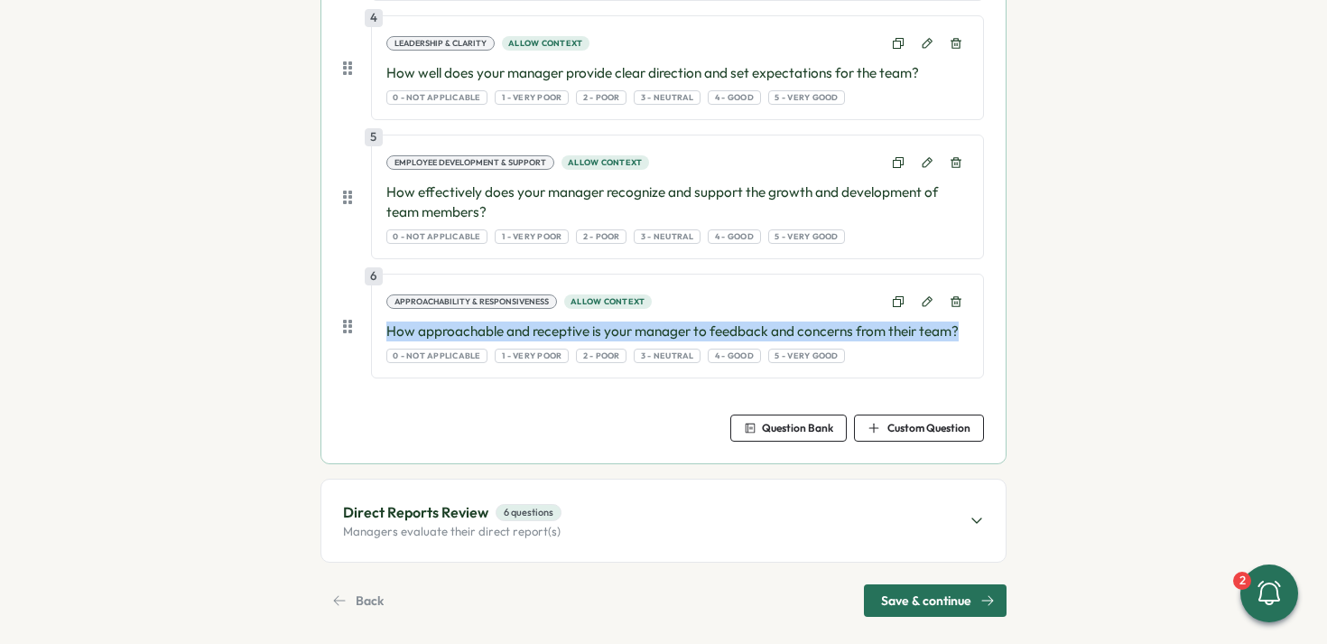
scroll to position [929, 0]
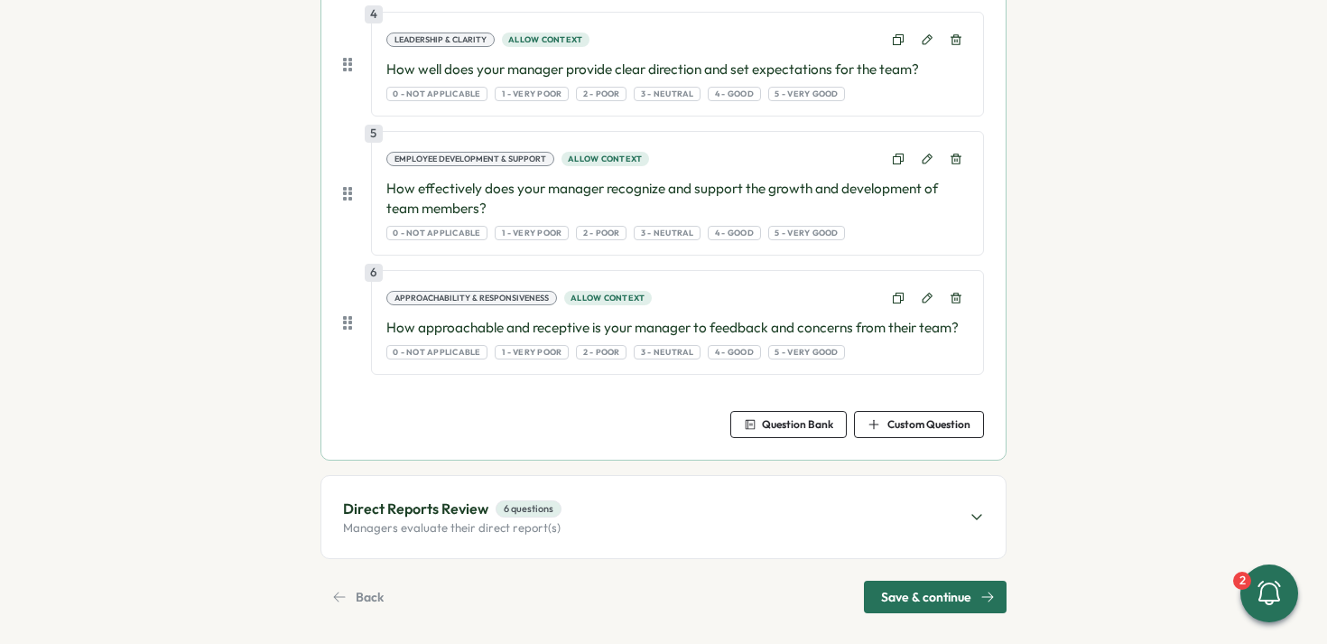
click at [962, 512] on div "Direct Reports Review 6 questions Managers evaluate their direct report(s)" at bounding box center [663, 516] width 684 height 81
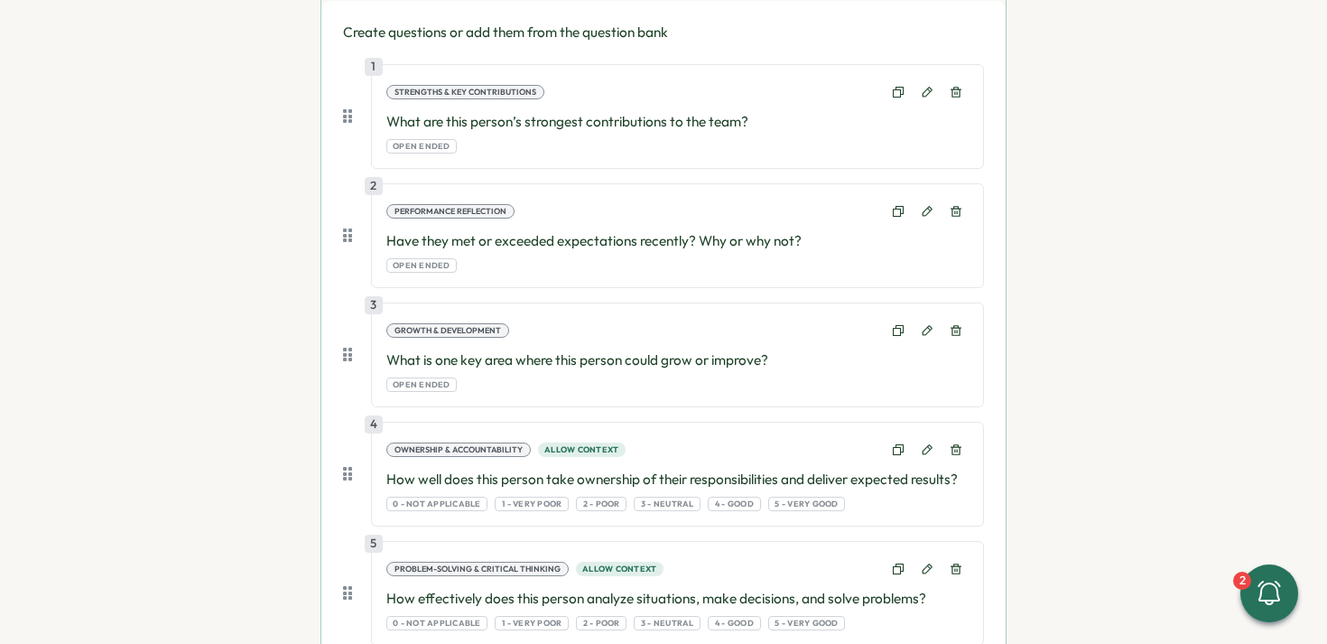
scroll to position [474, 0]
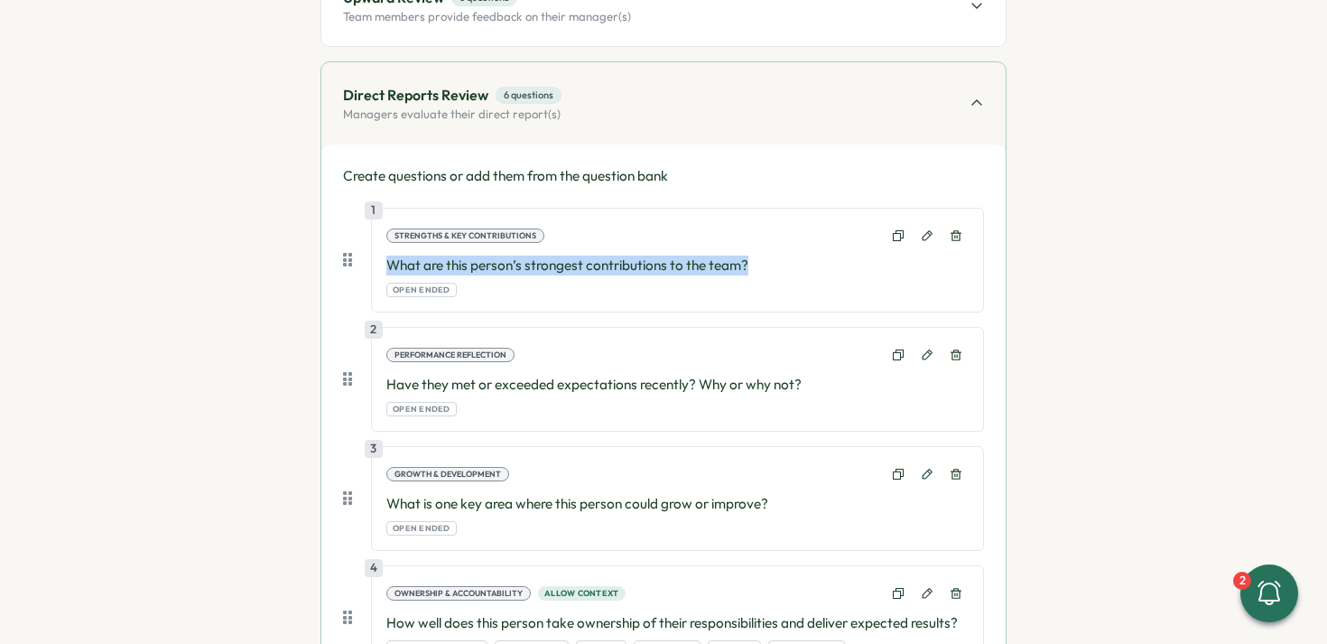
drag, startPoint x: 383, startPoint y: 265, endPoint x: 773, endPoint y: 266, distance: 390.1
click at [773, 266] on p "What are this person’s strongest contributions to the team?" at bounding box center [677, 266] width 582 height 20
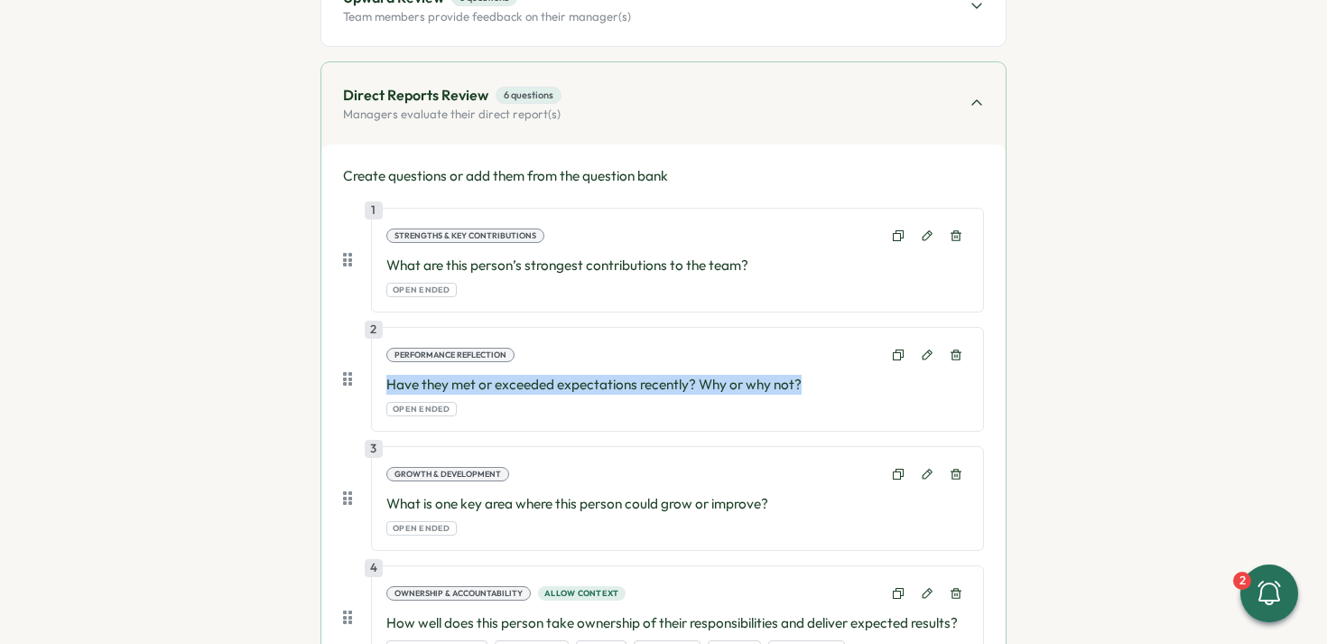
drag, startPoint x: 385, startPoint y: 385, endPoint x: 801, endPoint y: 383, distance: 416.3
click at [801, 383] on p "Have they met or exceeded expectations recently? Why or why not?" at bounding box center [677, 385] width 582 height 20
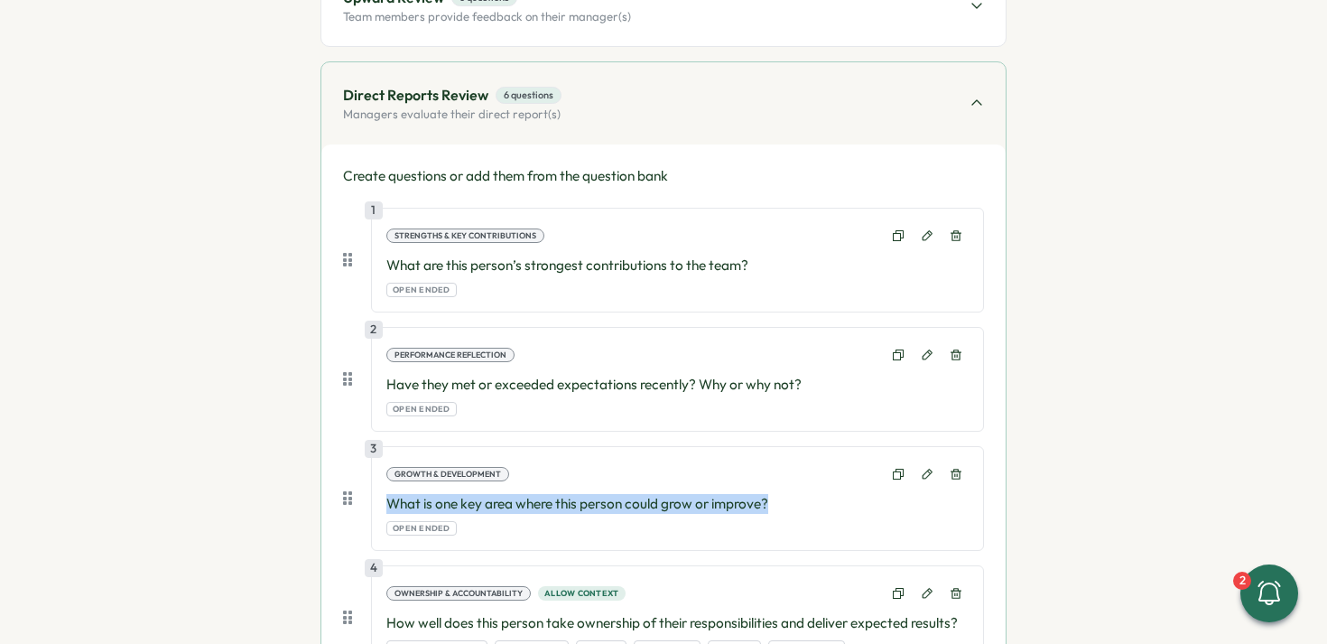
drag, startPoint x: 384, startPoint y: 507, endPoint x: 774, endPoint y: 502, distance: 390.1
click at [774, 502] on p "What is one key area where this person could grow or improve?" at bounding box center [677, 504] width 582 height 20
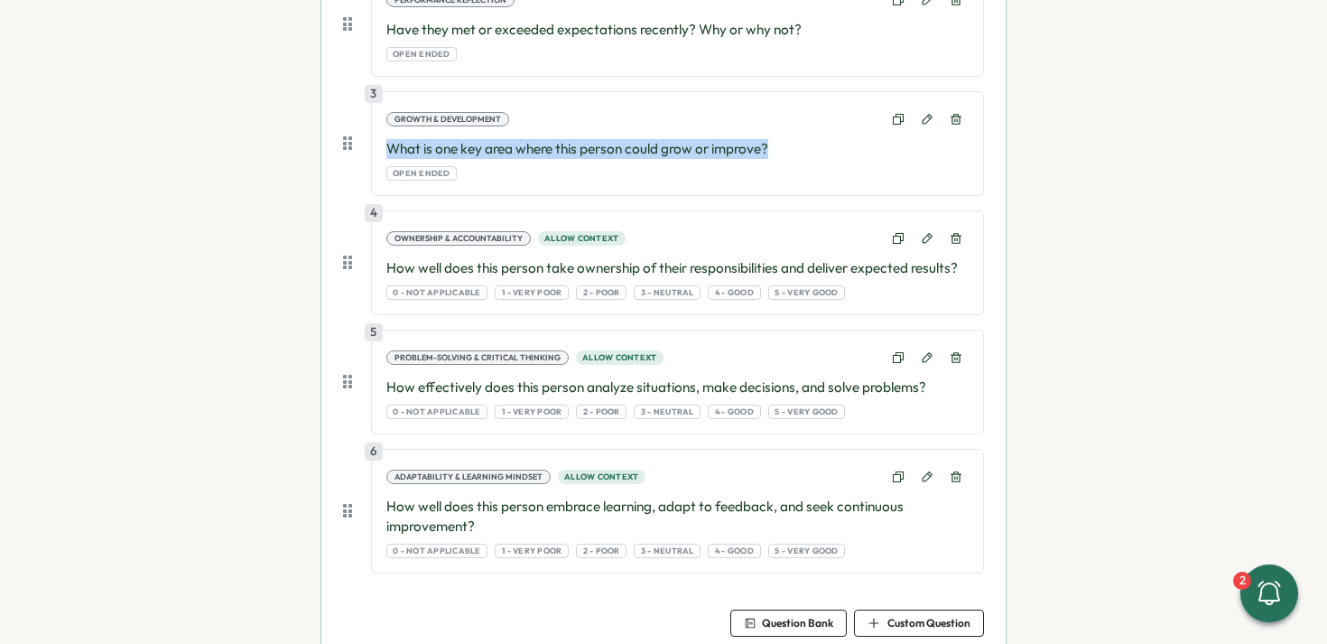
scroll to position [835, 0]
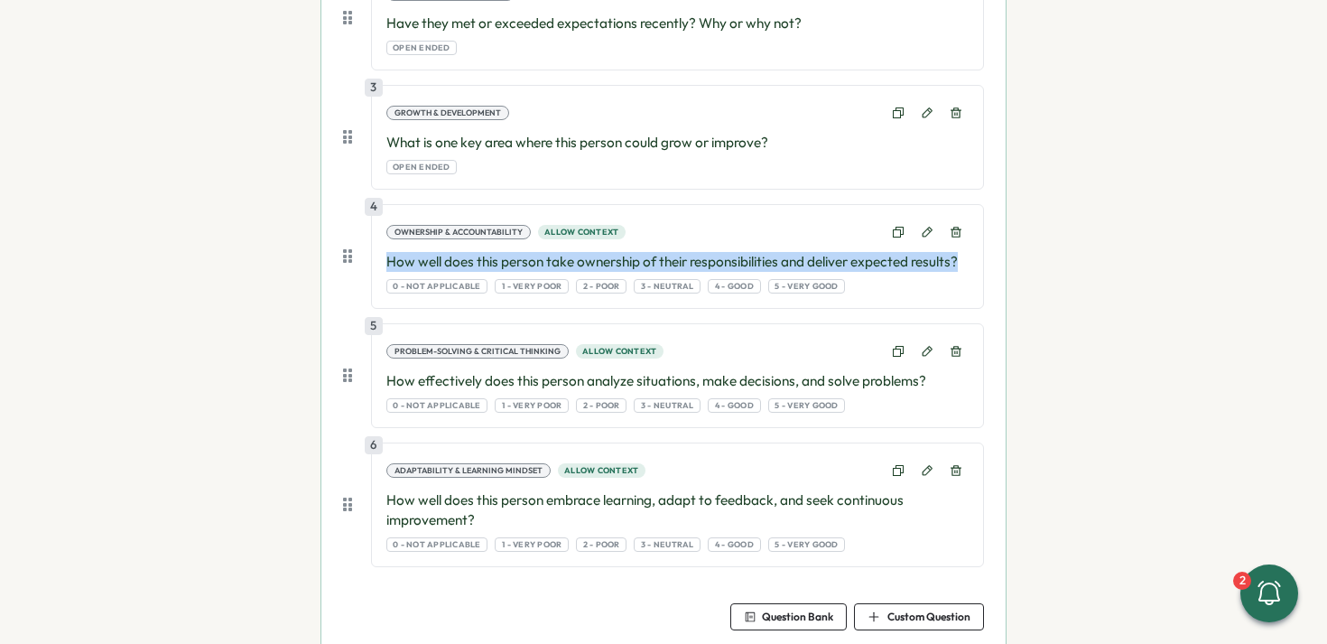
drag, startPoint x: 417, startPoint y: 260, endPoint x: 972, endPoint y: 265, distance: 555.4
click at [972, 265] on div "4 Ownership & Accountability Allow context How well does this person take owner…" at bounding box center [677, 256] width 613 height 105
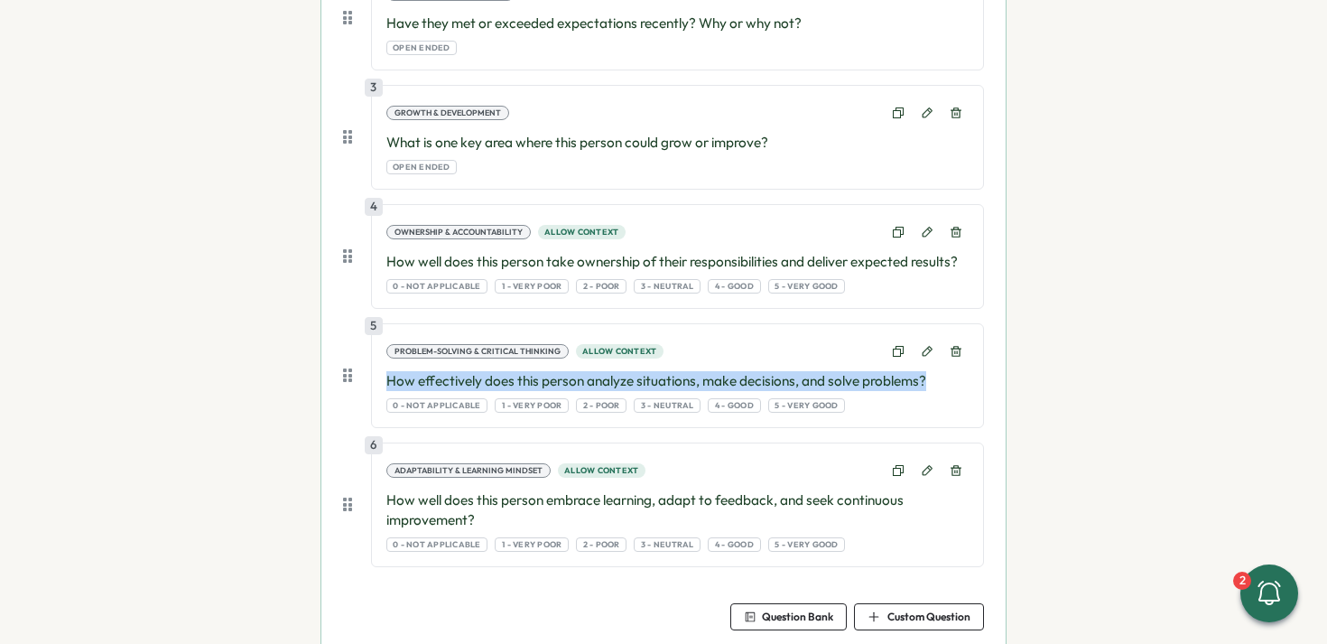
drag, startPoint x: 386, startPoint y: 378, endPoint x: 934, endPoint y: 376, distance: 548.1
click at [934, 376] on p "How effectively does this person analyze situations, make decisions, and solve …" at bounding box center [677, 381] width 582 height 20
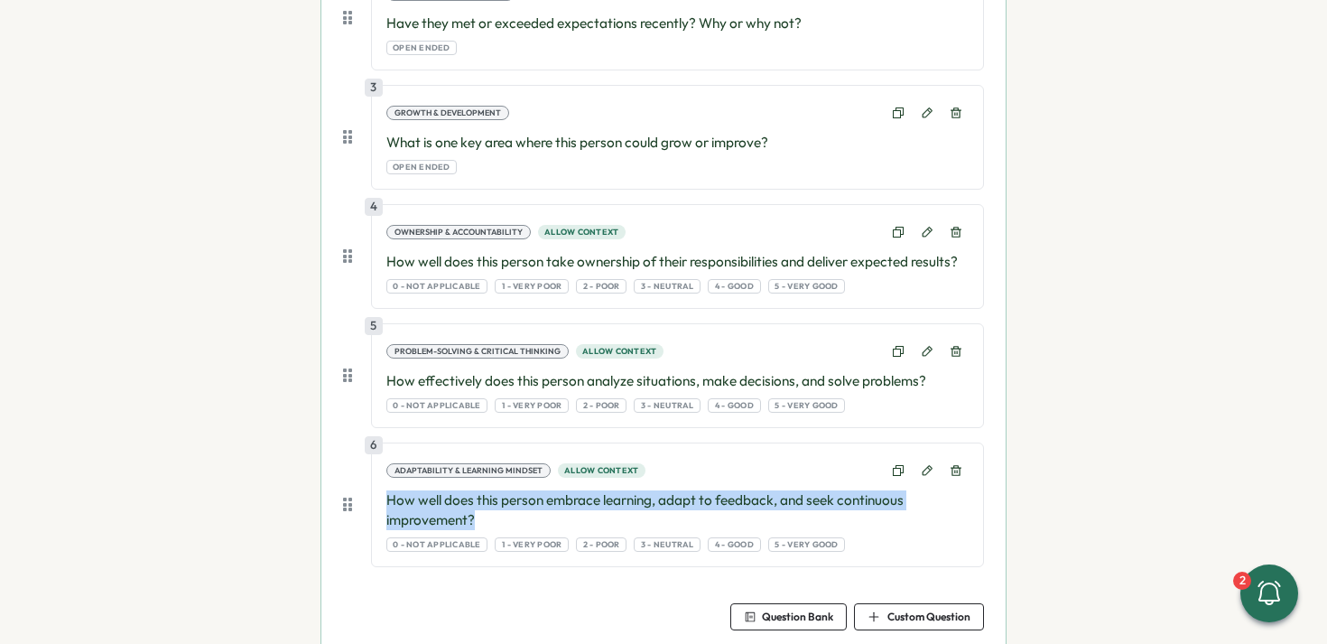
drag, startPoint x: 384, startPoint y: 498, endPoint x: 501, endPoint y: 511, distance: 118.1
click at [501, 511] on p "How well does this person embrace learning, adapt to feedback, and seek continu…" at bounding box center [677, 510] width 582 height 40
